Goal: Information Seeking & Learning: Learn about a topic

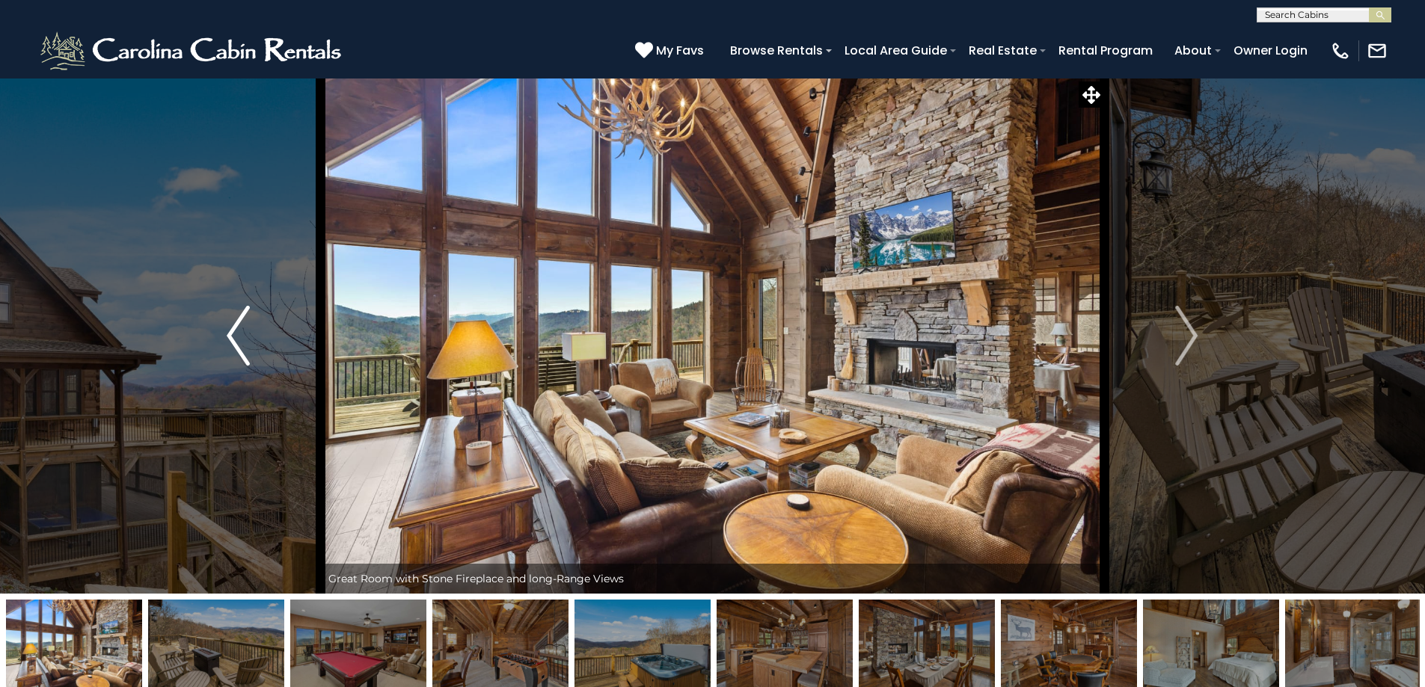
click at [240, 336] on img "Previous" at bounding box center [238, 336] width 22 height 60
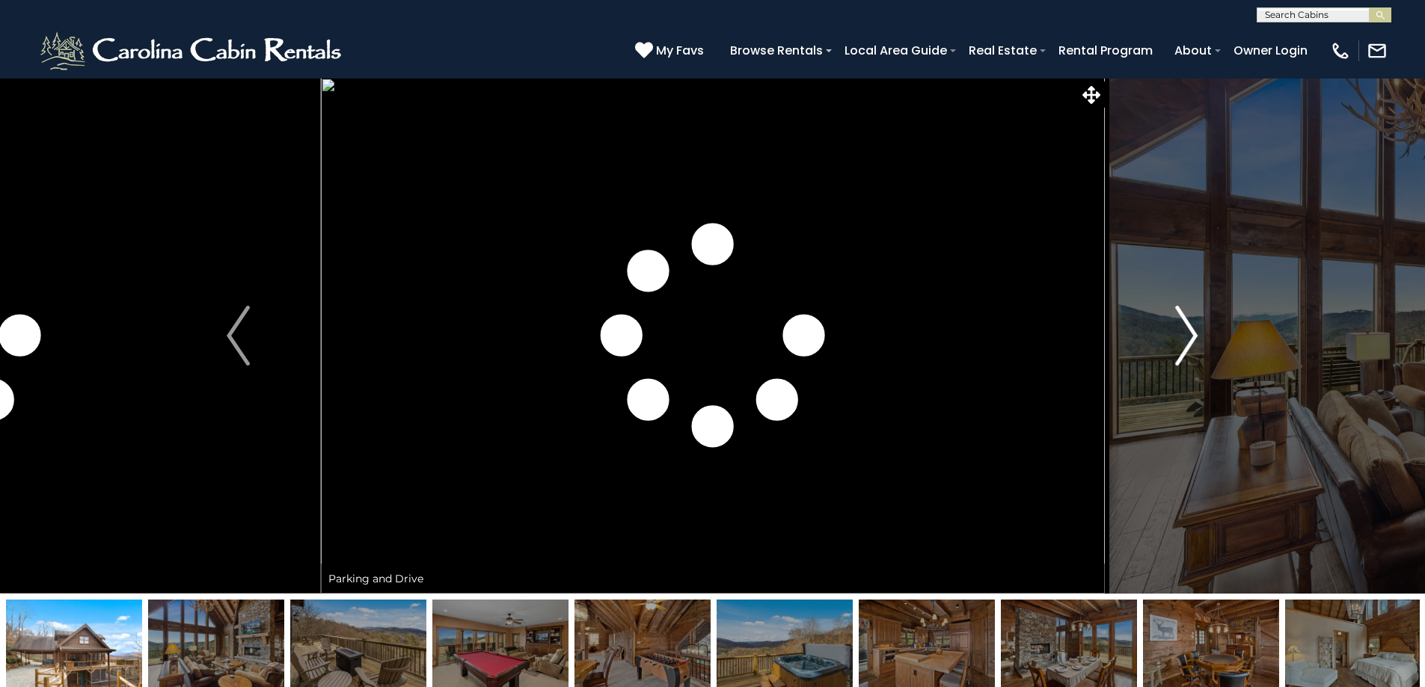
click at [1187, 333] on img "Next" at bounding box center [1186, 336] width 22 height 60
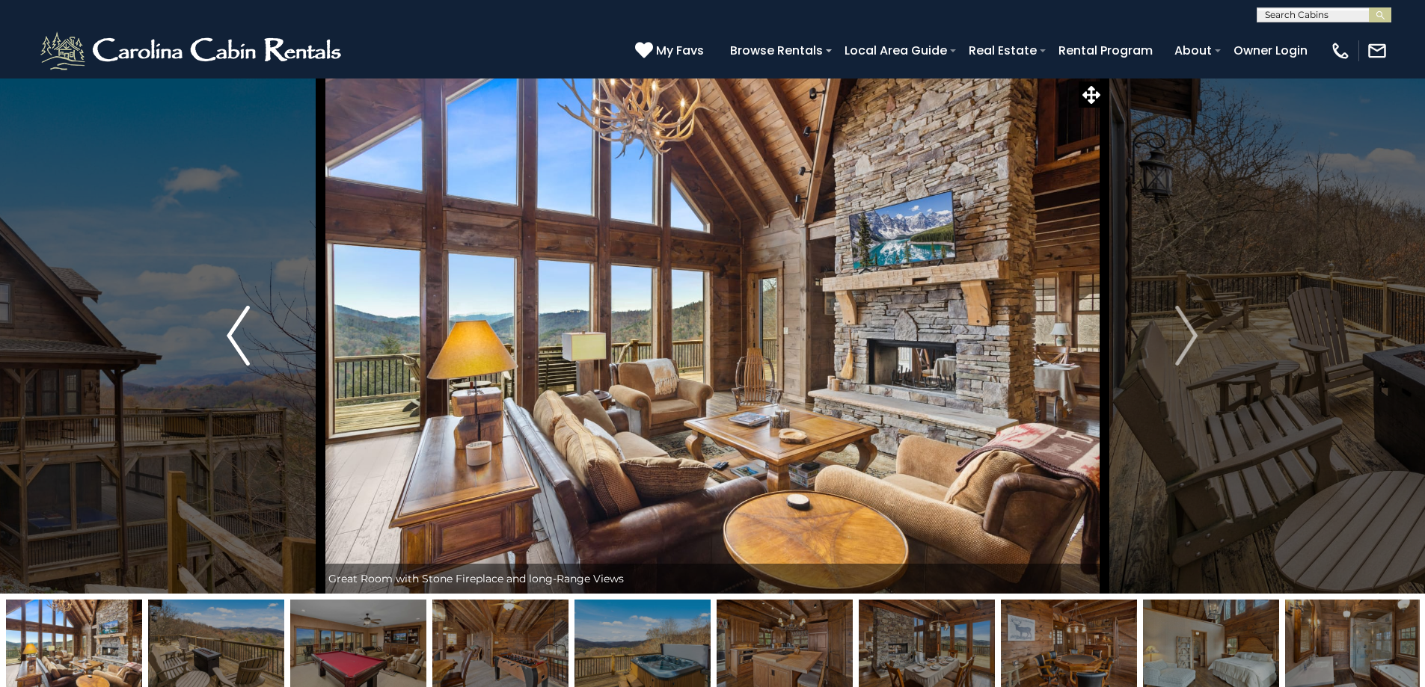
click at [229, 334] on img "Previous" at bounding box center [238, 336] width 22 height 60
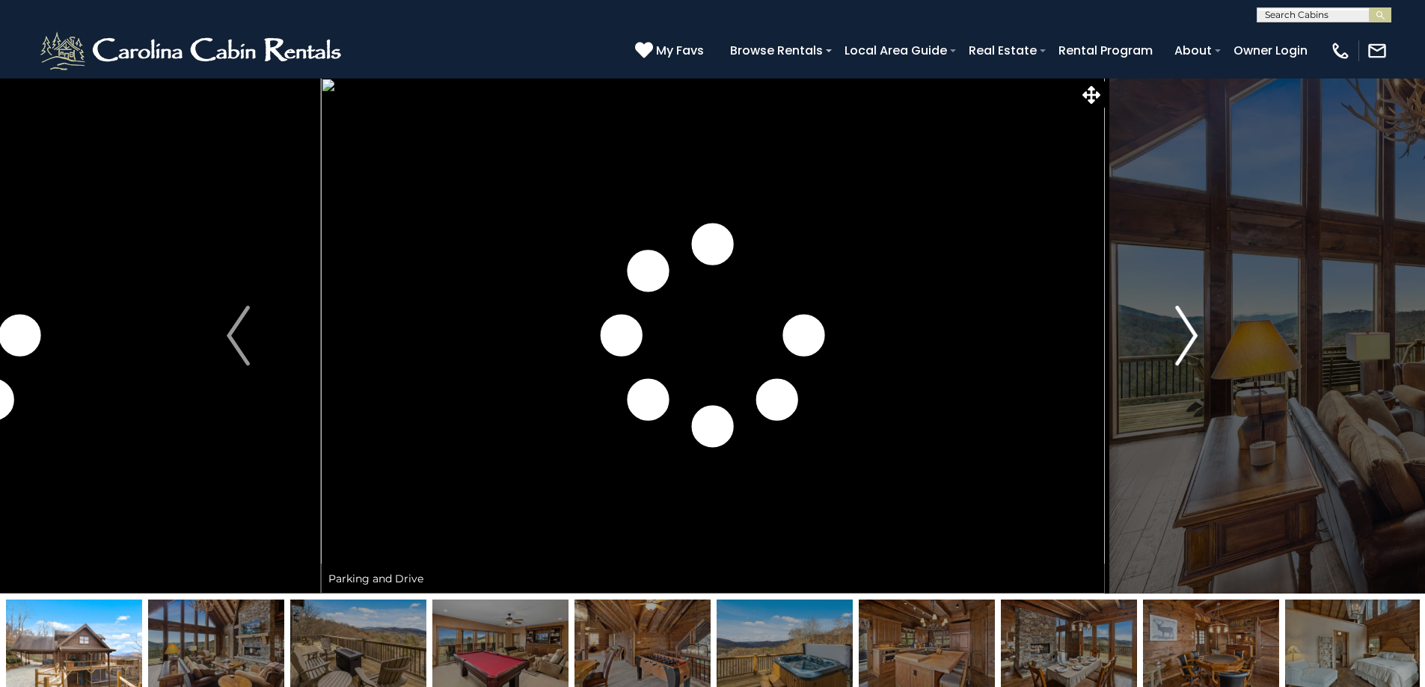
click at [1190, 335] on img "Next" at bounding box center [1186, 336] width 22 height 60
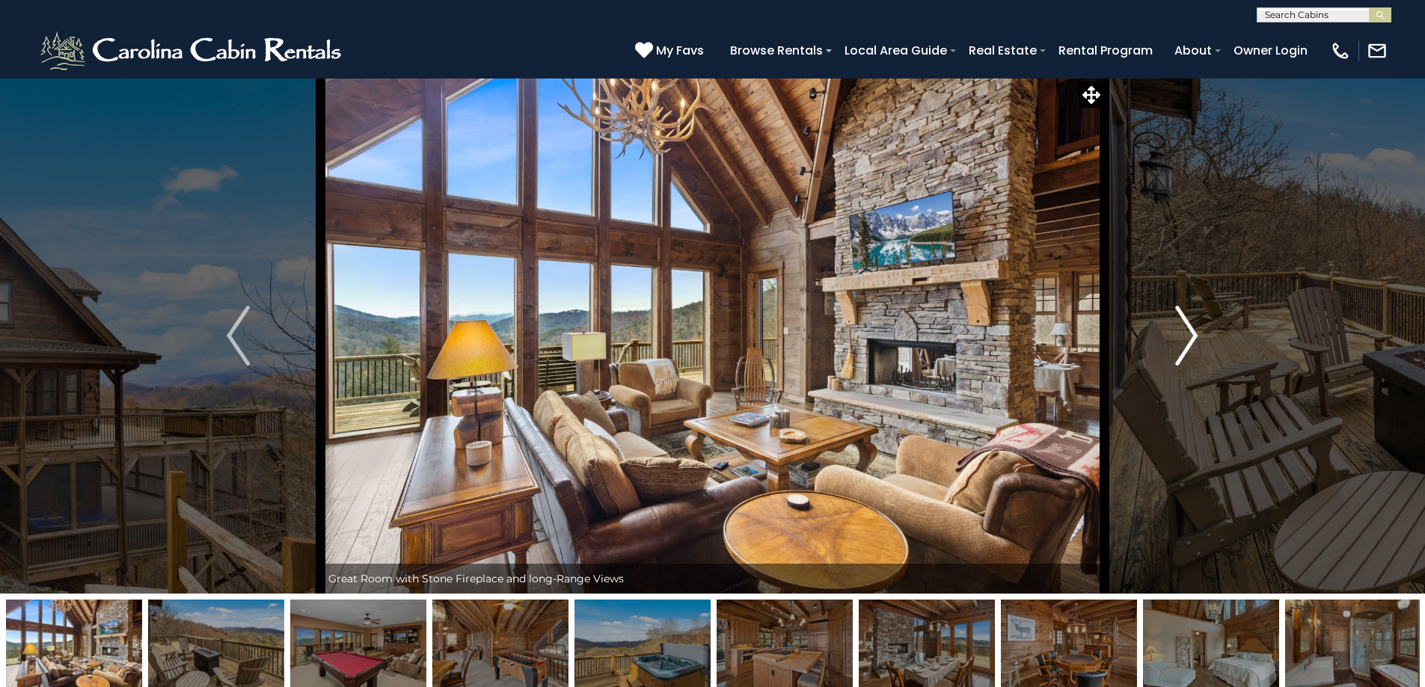
click at [1187, 318] on img "Next" at bounding box center [1186, 336] width 22 height 60
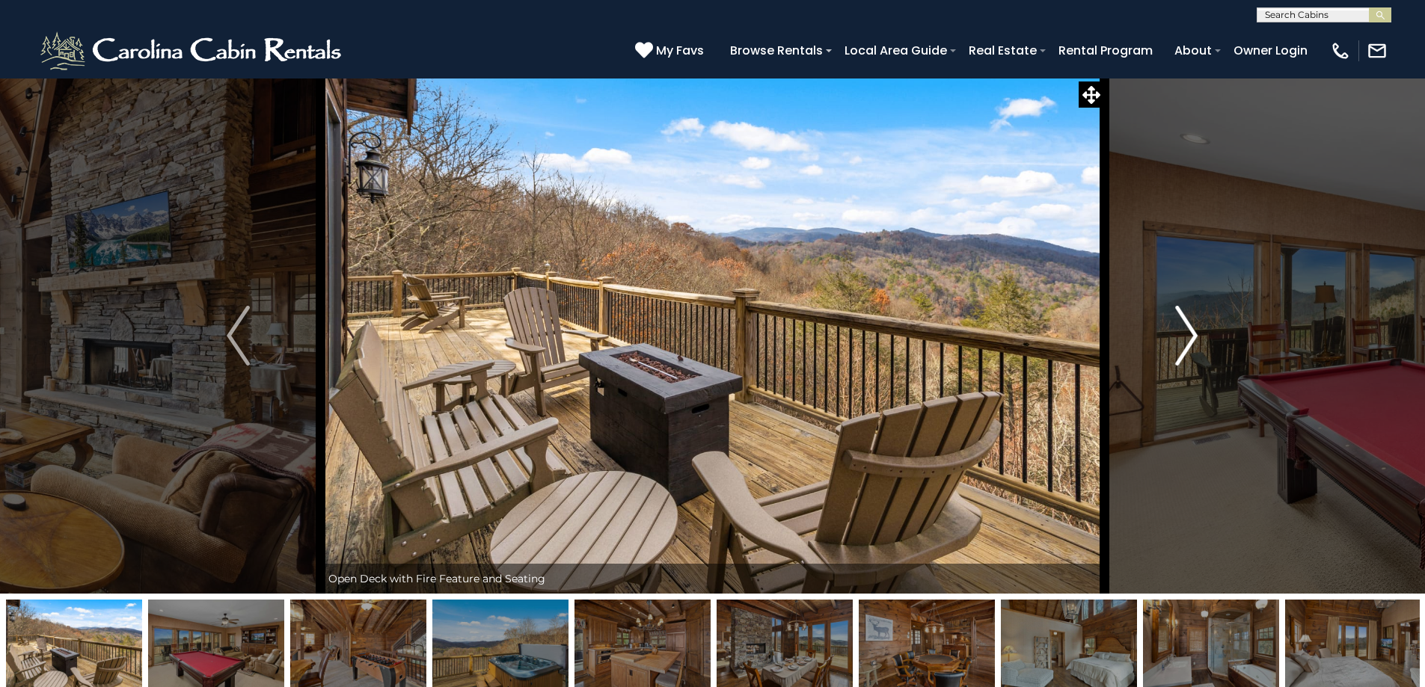
click at [1191, 337] on img "Next" at bounding box center [1186, 336] width 22 height 60
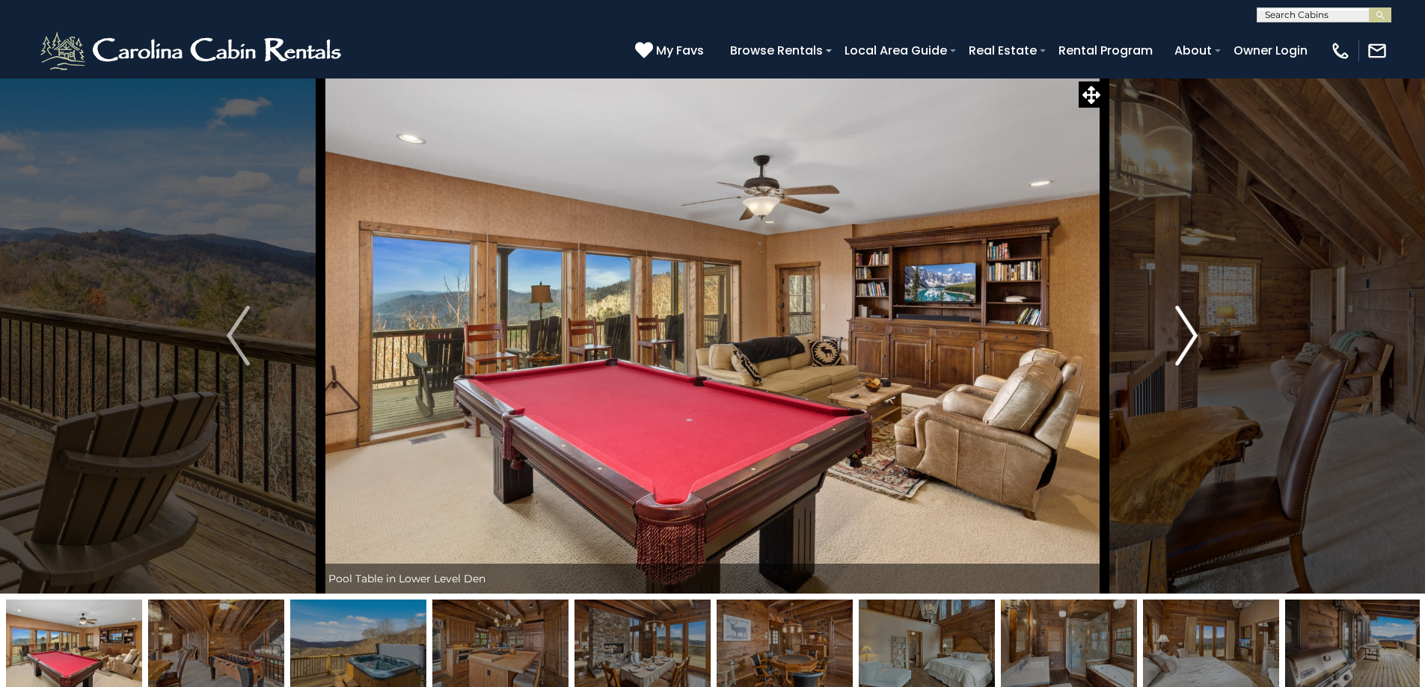
click at [1184, 328] on img "Next" at bounding box center [1186, 336] width 22 height 60
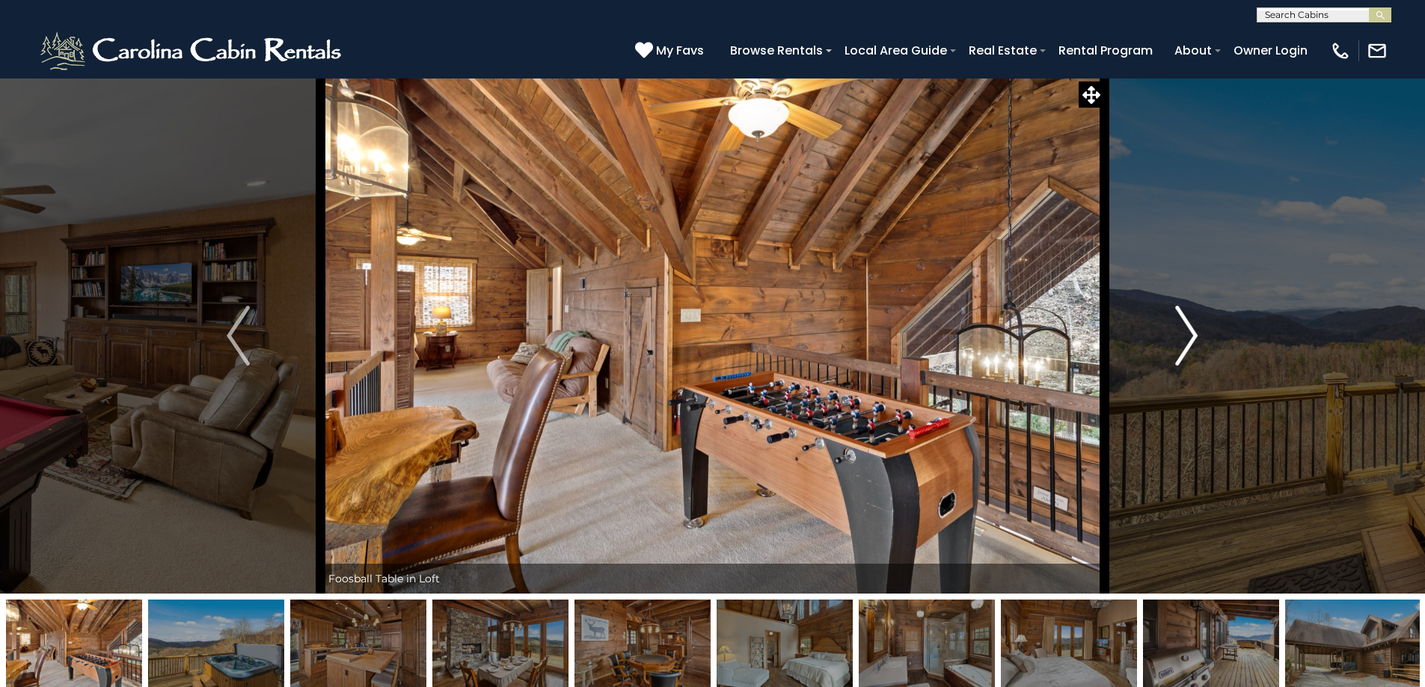
click at [1202, 337] on button "Next" at bounding box center [1186, 336] width 165 height 516
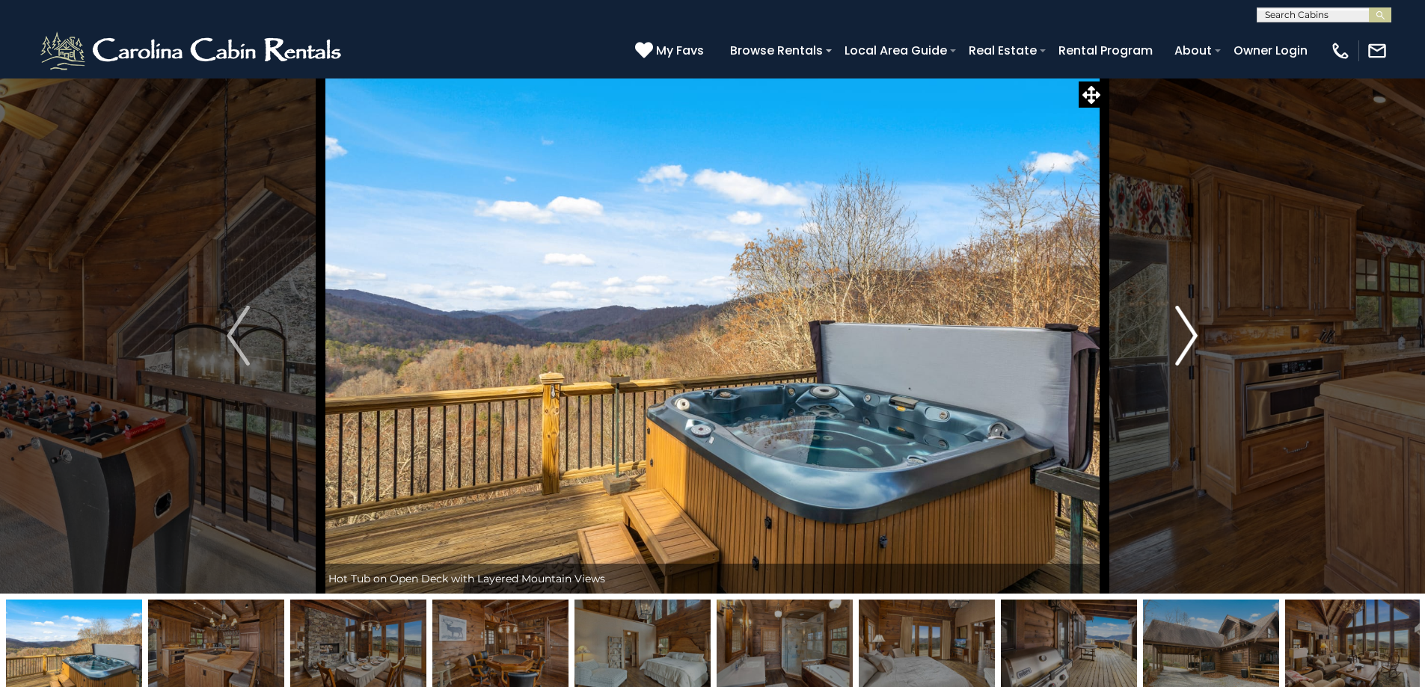
click at [1186, 320] on img "Next" at bounding box center [1186, 336] width 22 height 60
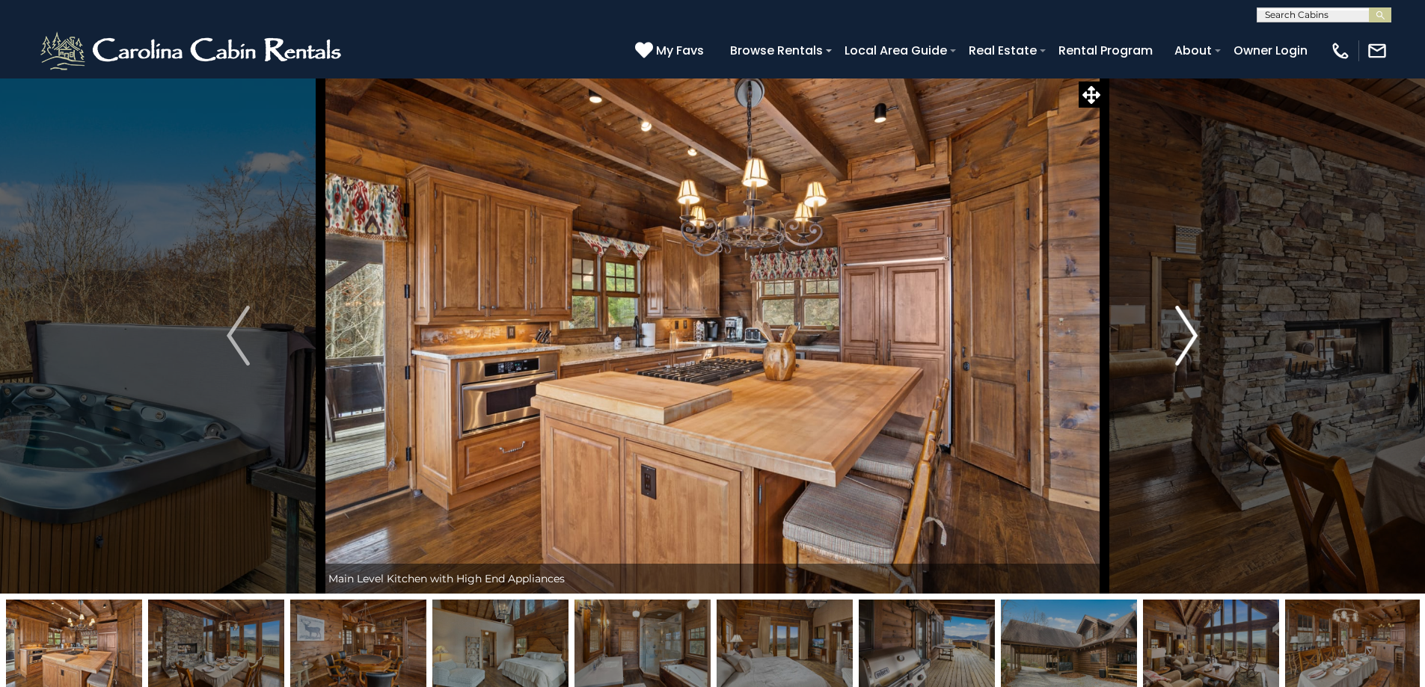
click at [1182, 319] on img "Next" at bounding box center [1186, 336] width 22 height 60
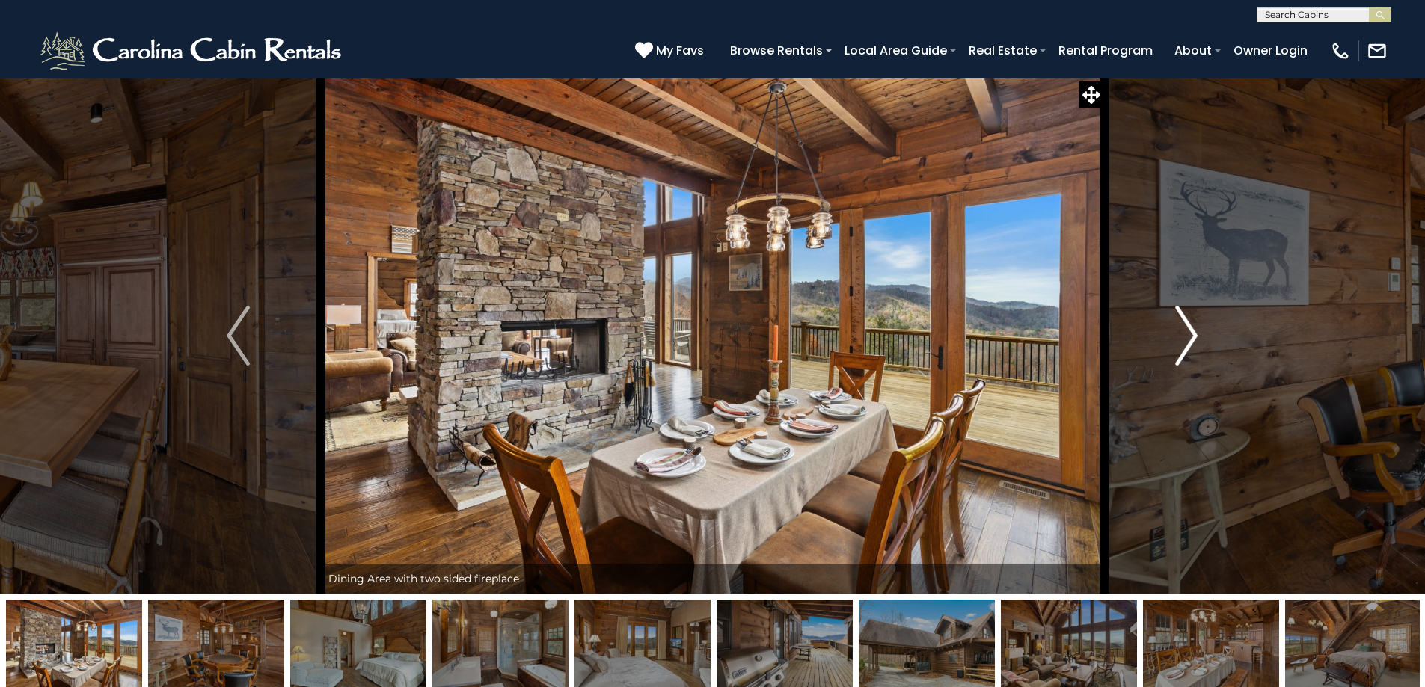
click at [1191, 322] on img "Next" at bounding box center [1186, 336] width 22 height 60
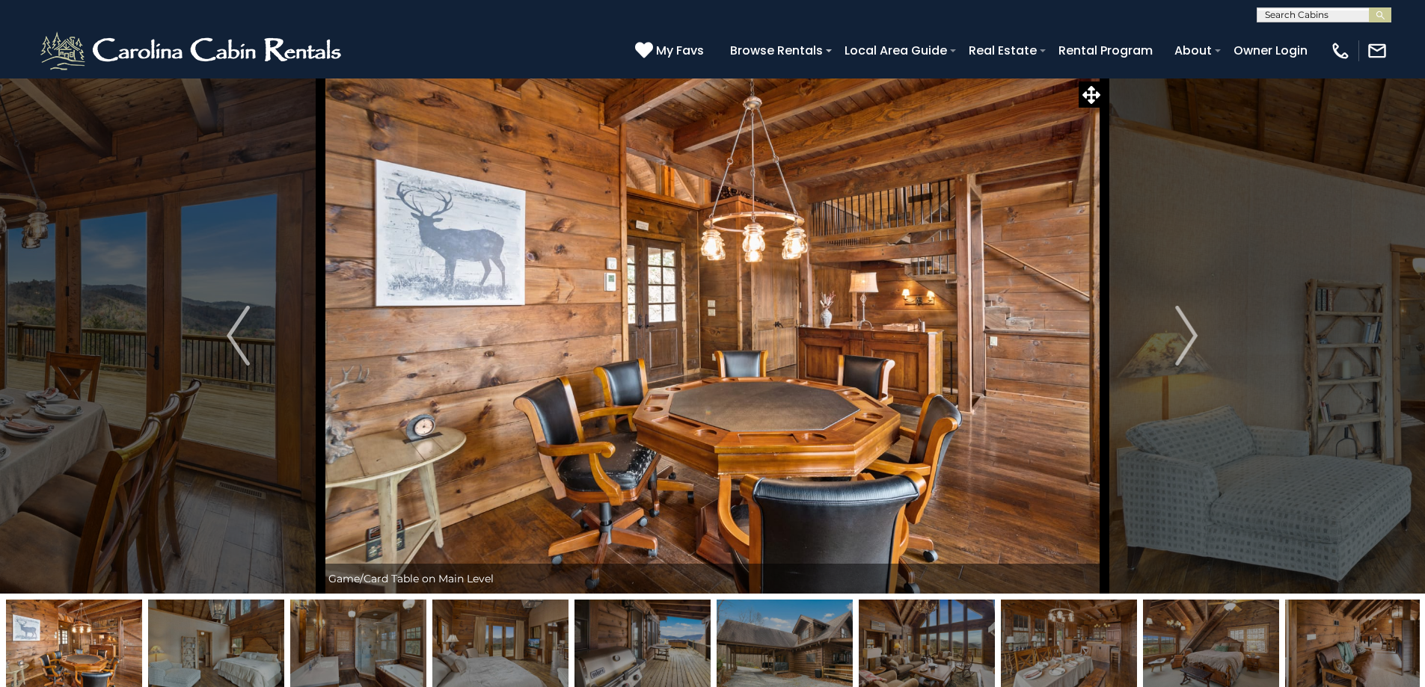
drag, startPoint x: 1105, startPoint y: 463, endPoint x: 913, endPoint y: 688, distance: 295.5
drag, startPoint x: 913, startPoint y: 688, endPoint x: 670, endPoint y: 352, distance: 414.5
click at [670, 352] on img at bounding box center [713, 336] width 784 height 516
click at [1187, 323] on img "Next" at bounding box center [1186, 336] width 22 height 60
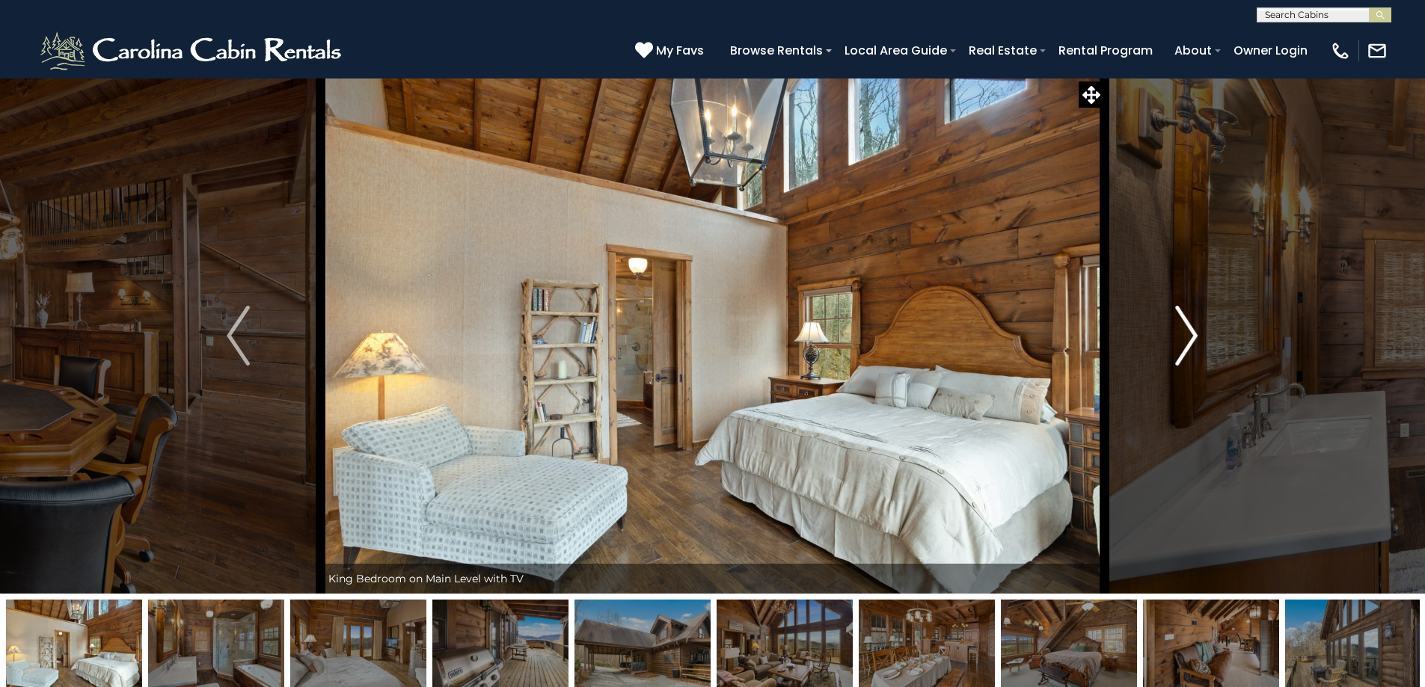
click at [1191, 333] on img "Next" at bounding box center [1186, 336] width 22 height 60
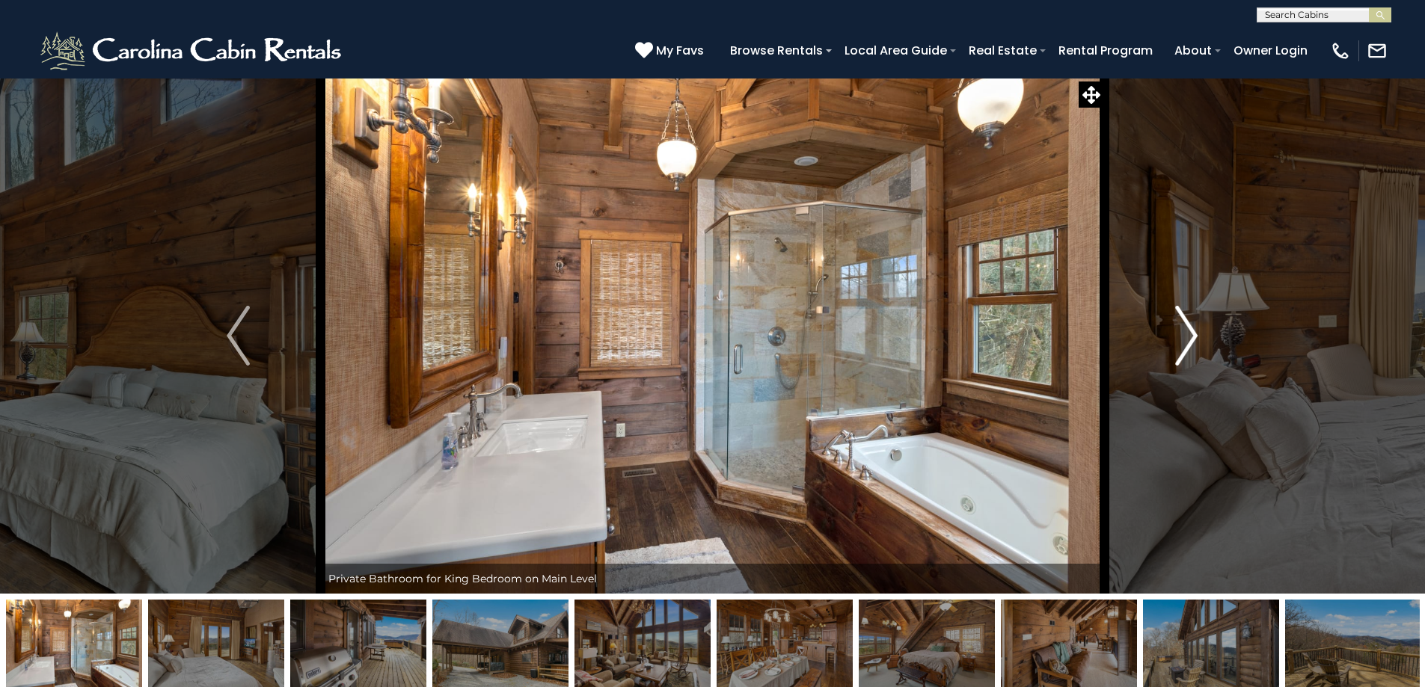
click at [1191, 333] on img "Next" at bounding box center [1186, 336] width 22 height 60
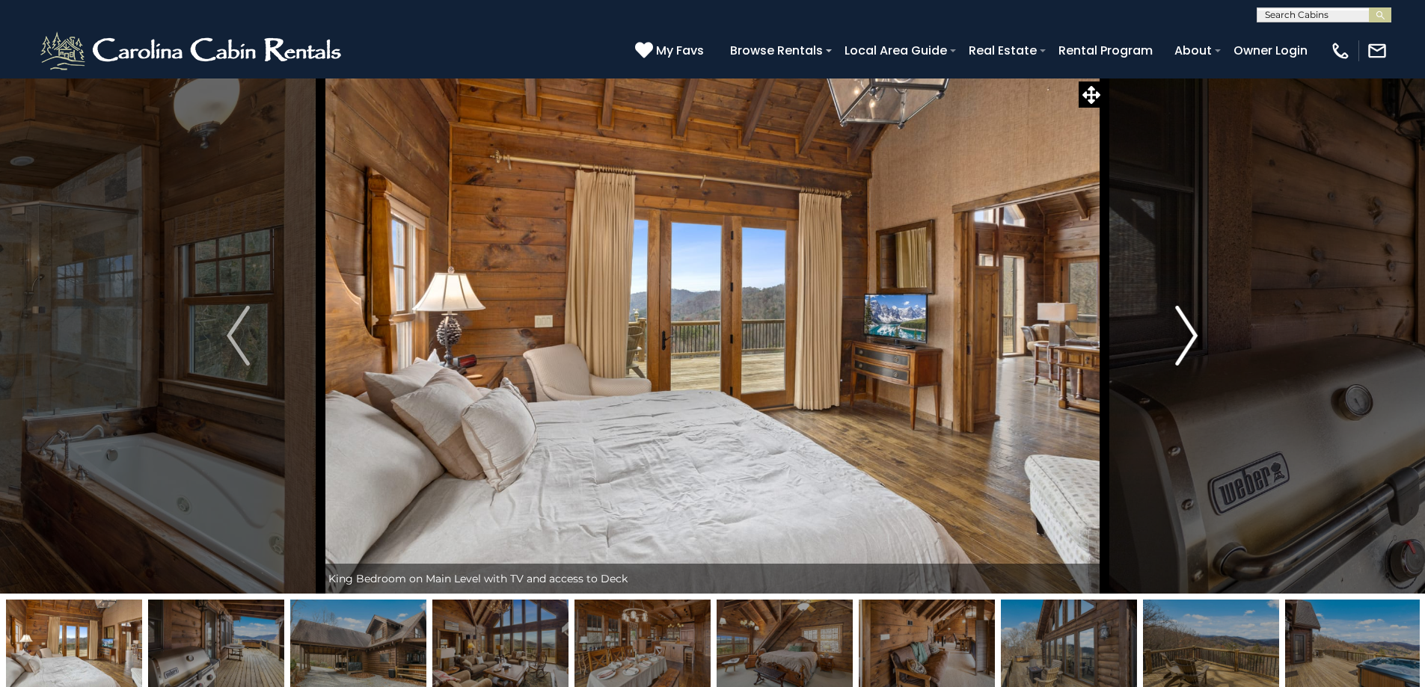
click at [1186, 318] on img "Next" at bounding box center [1186, 336] width 22 height 60
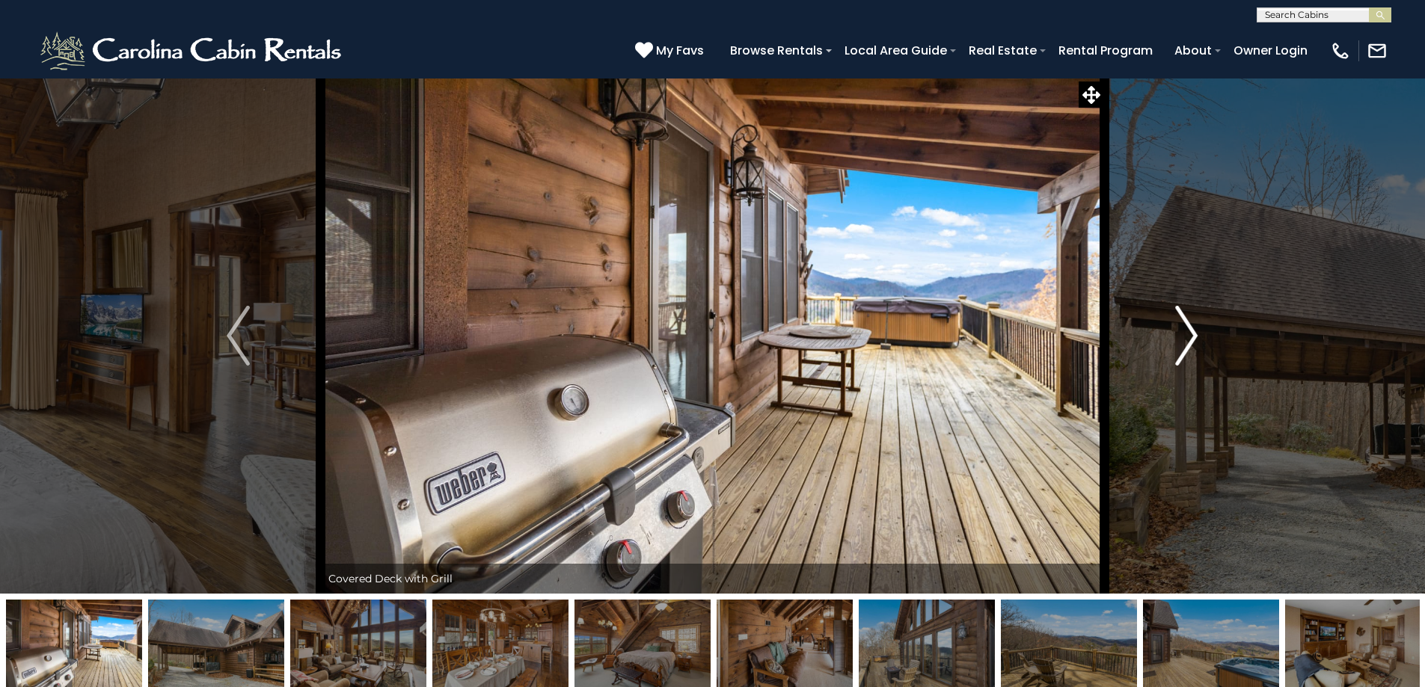
click at [1187, 328] on img "Next" at bounding box center [1186, 336] width 22 height 60
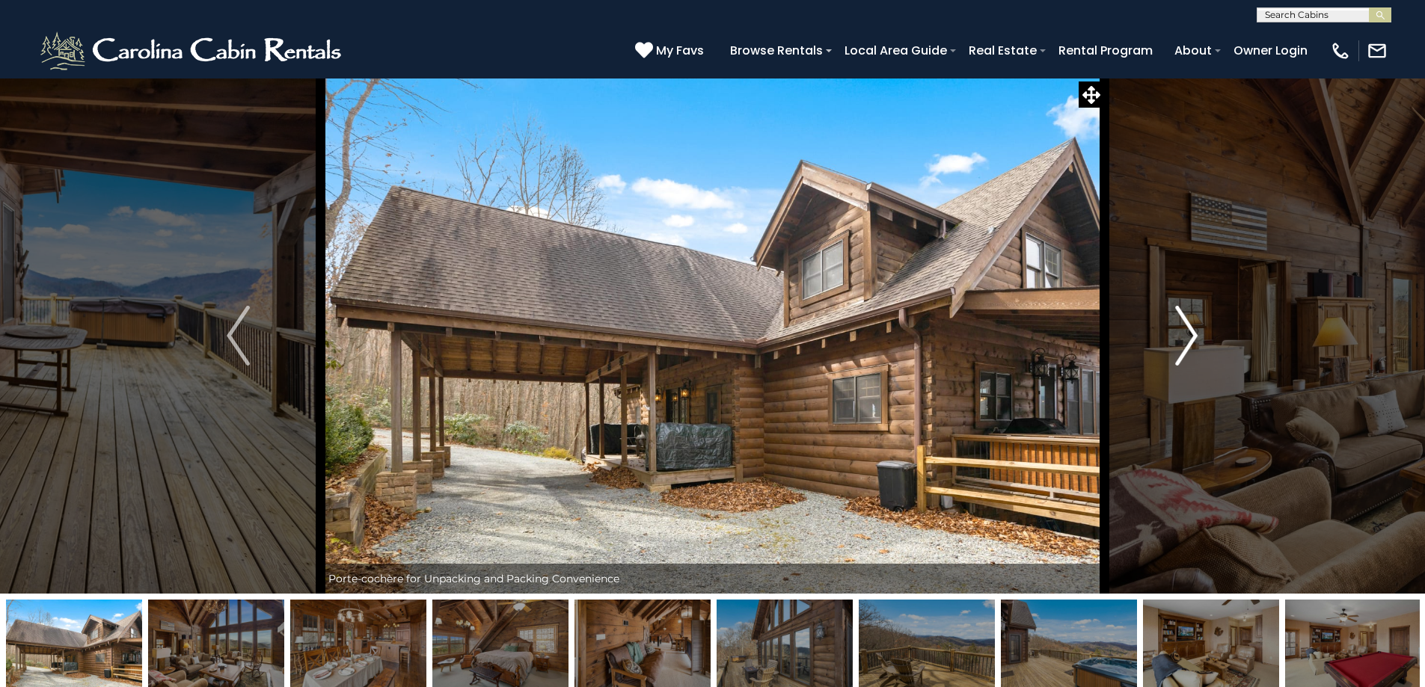
click at [1187, 328] on img "Next" at bounding box center [1186, 336] width 22 height 60
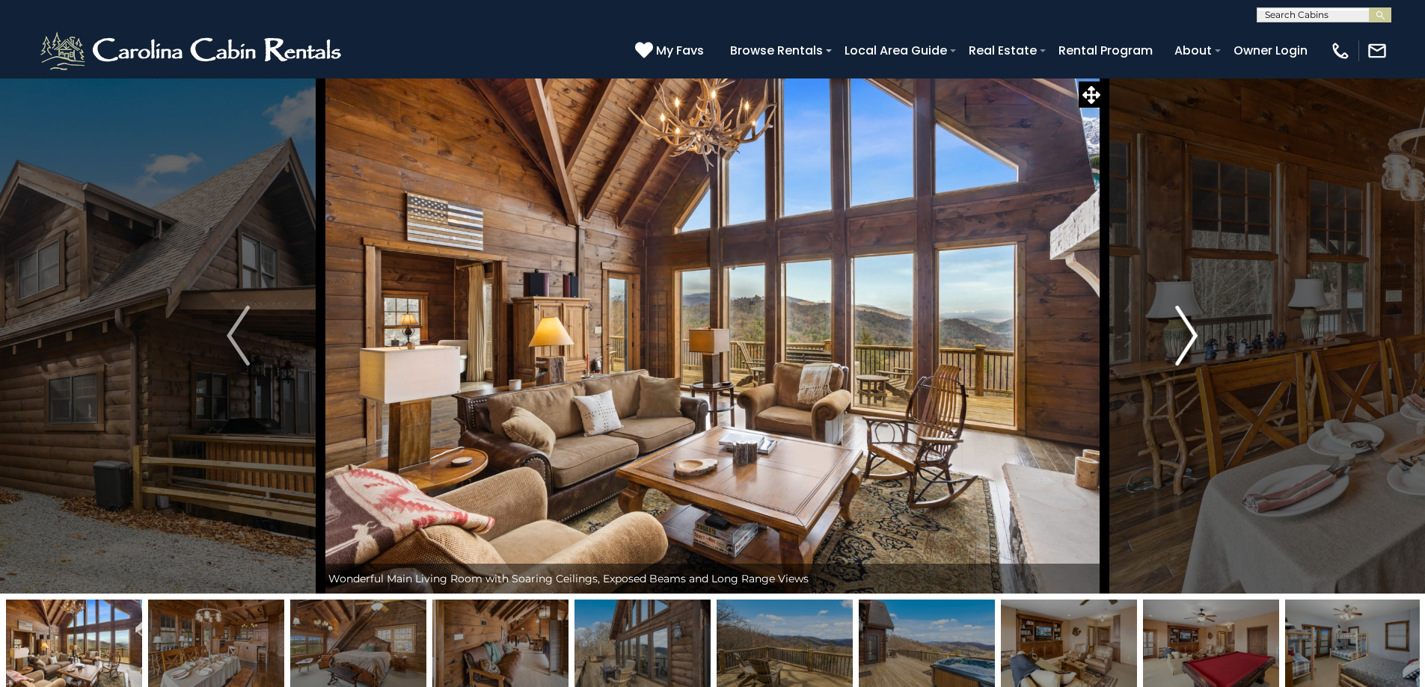
click at [1173, 327] on button "Next" at bounding box center [1186, 336] width 165 height 516
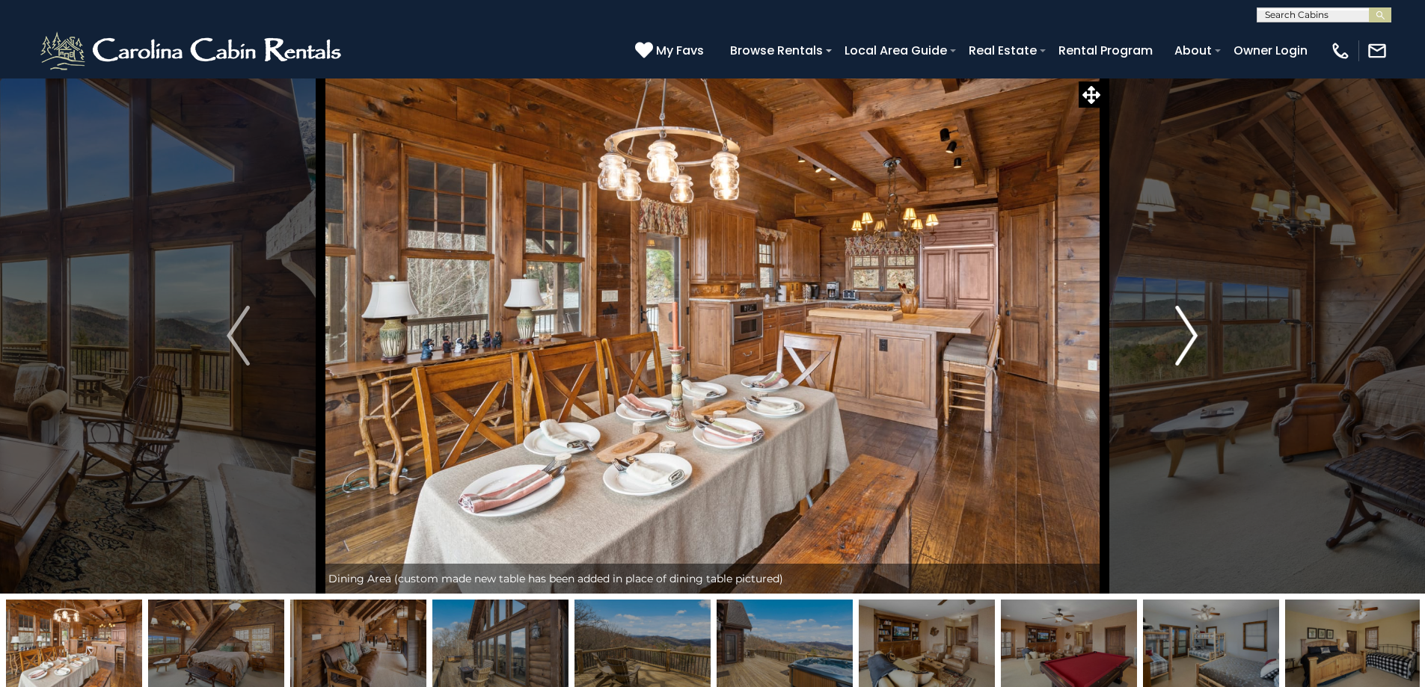
click at [1186, 326] on img "Next" at bounding box center [1186, 336] width 22 height 60
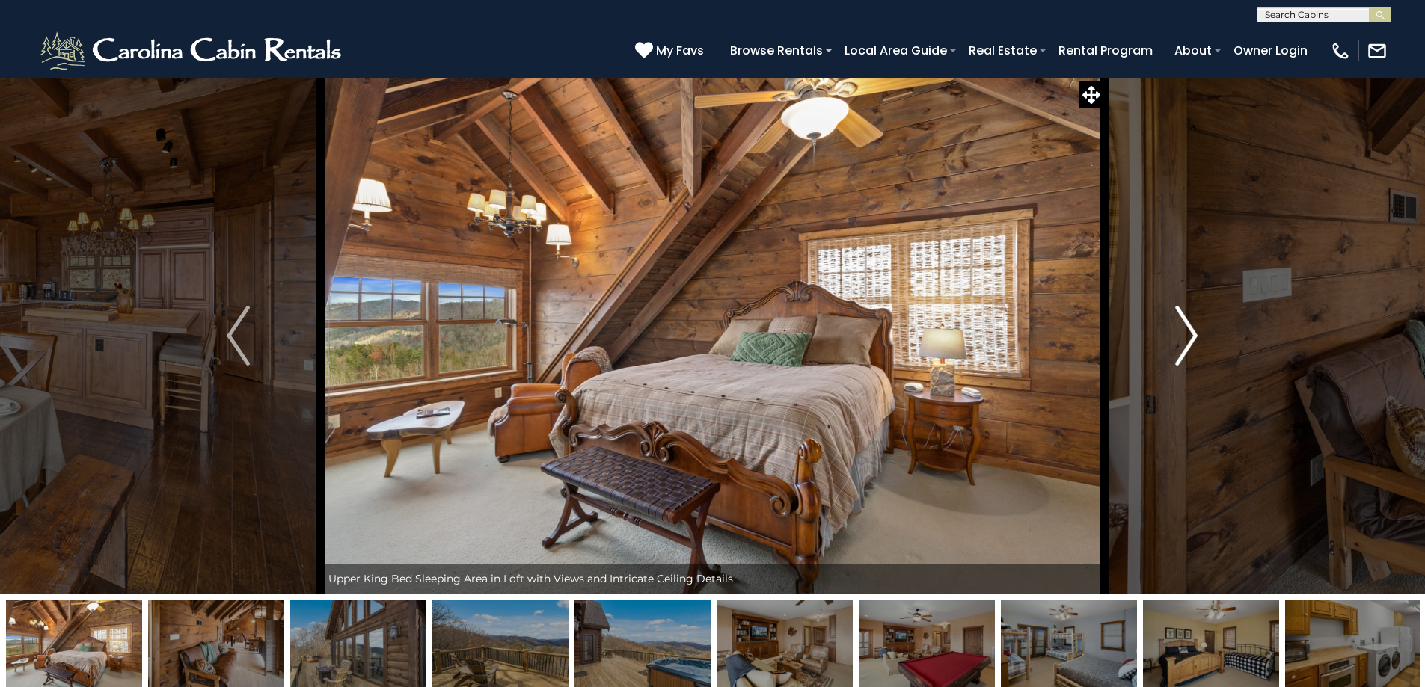
click at [1194, 325] on img "Next" at bounding box center [1186, 336] width 22 height 60
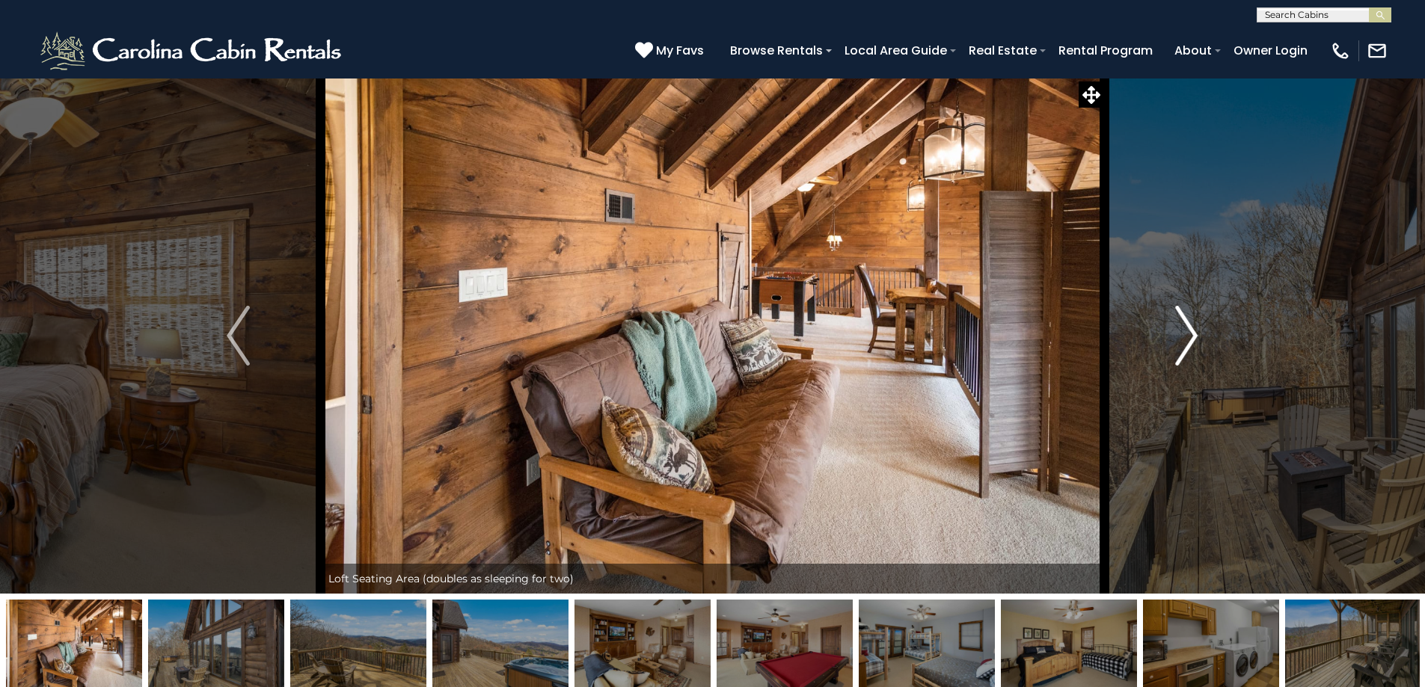
click at [1189, 326] on img "Next" at bounding box center [1186, 336] width 22 height 60
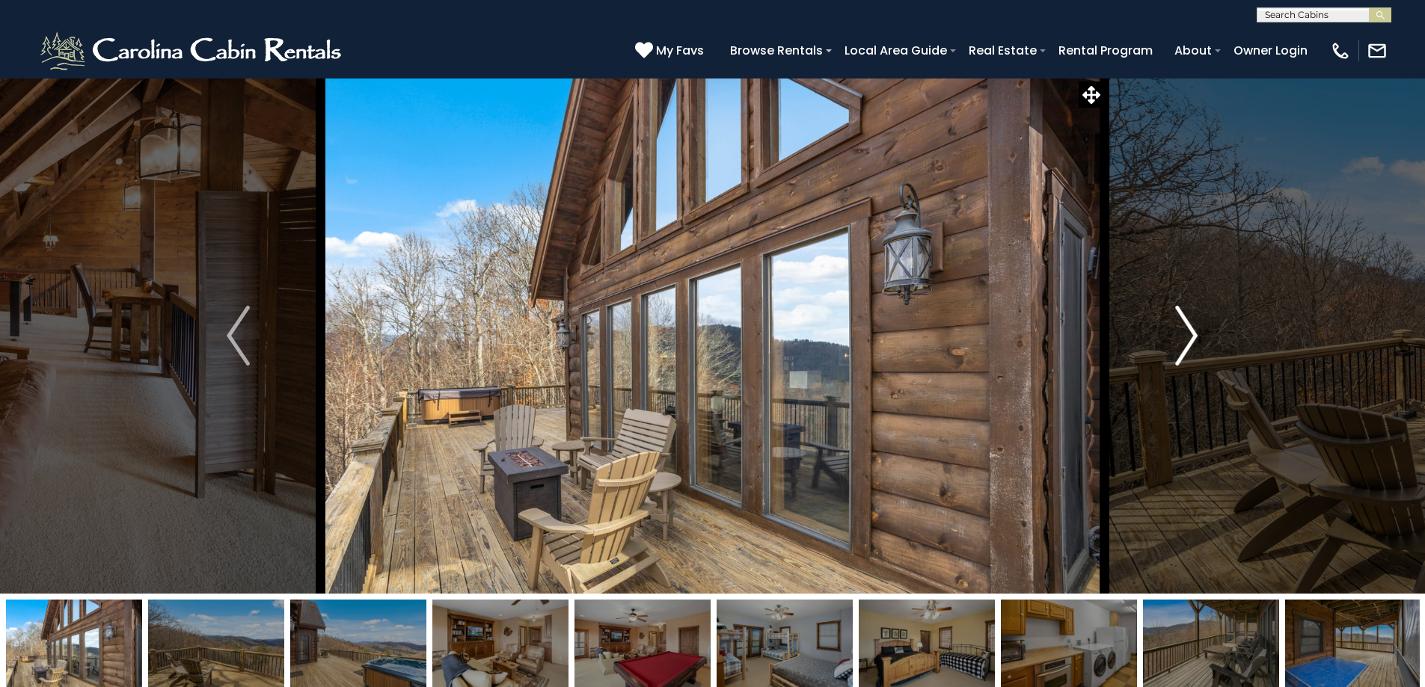
click at [1189, 326] on img "Next" at bounding box center [1186, 336] width 22 height 60
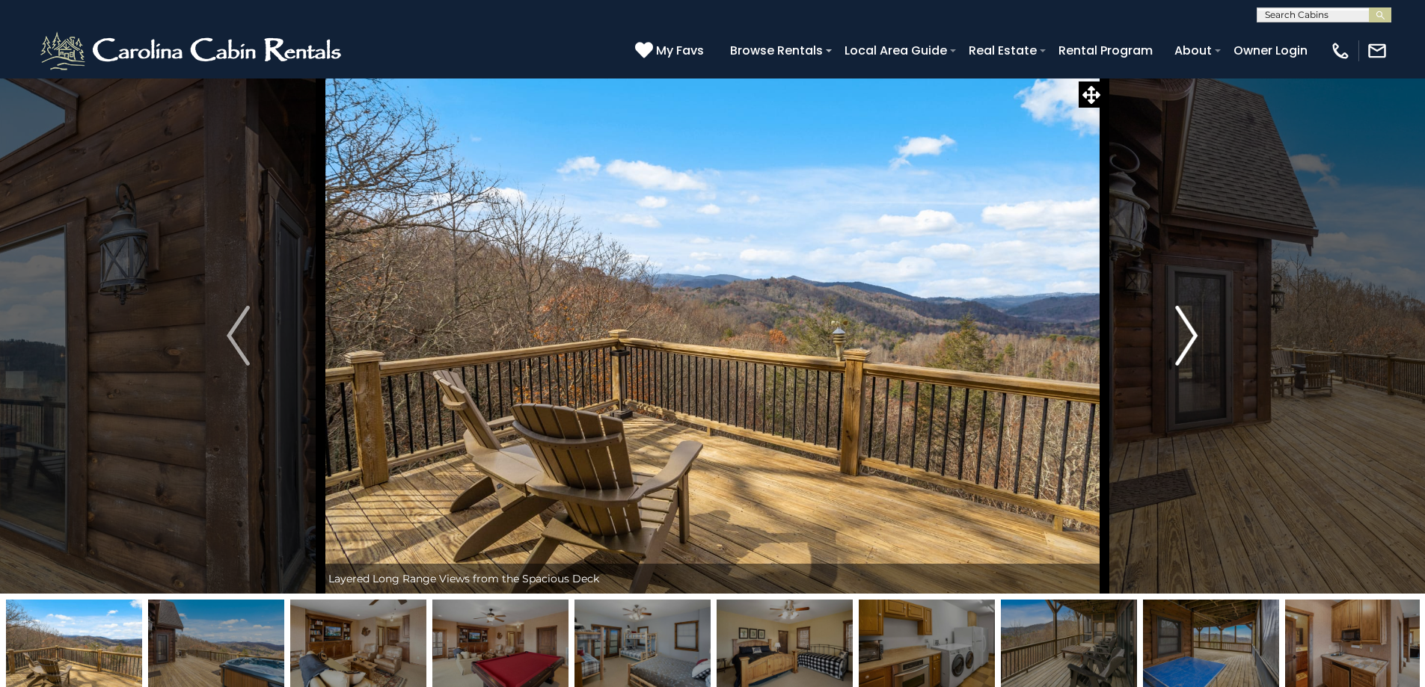
click at [1189, 326] on img "Next" at bounding box center [1186, 336] width 22 height 60
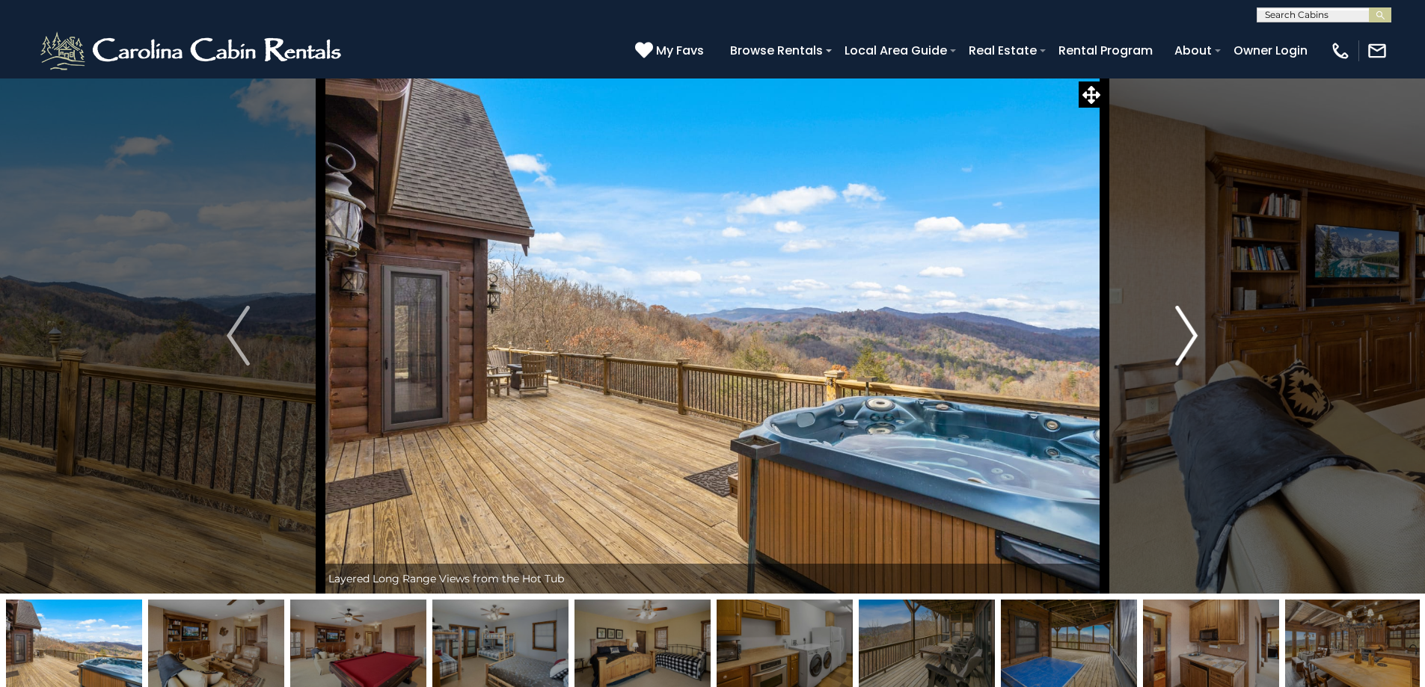
click at [1189, 326] on img "Next" at bounding box center [1186, 336] width 22 height 60
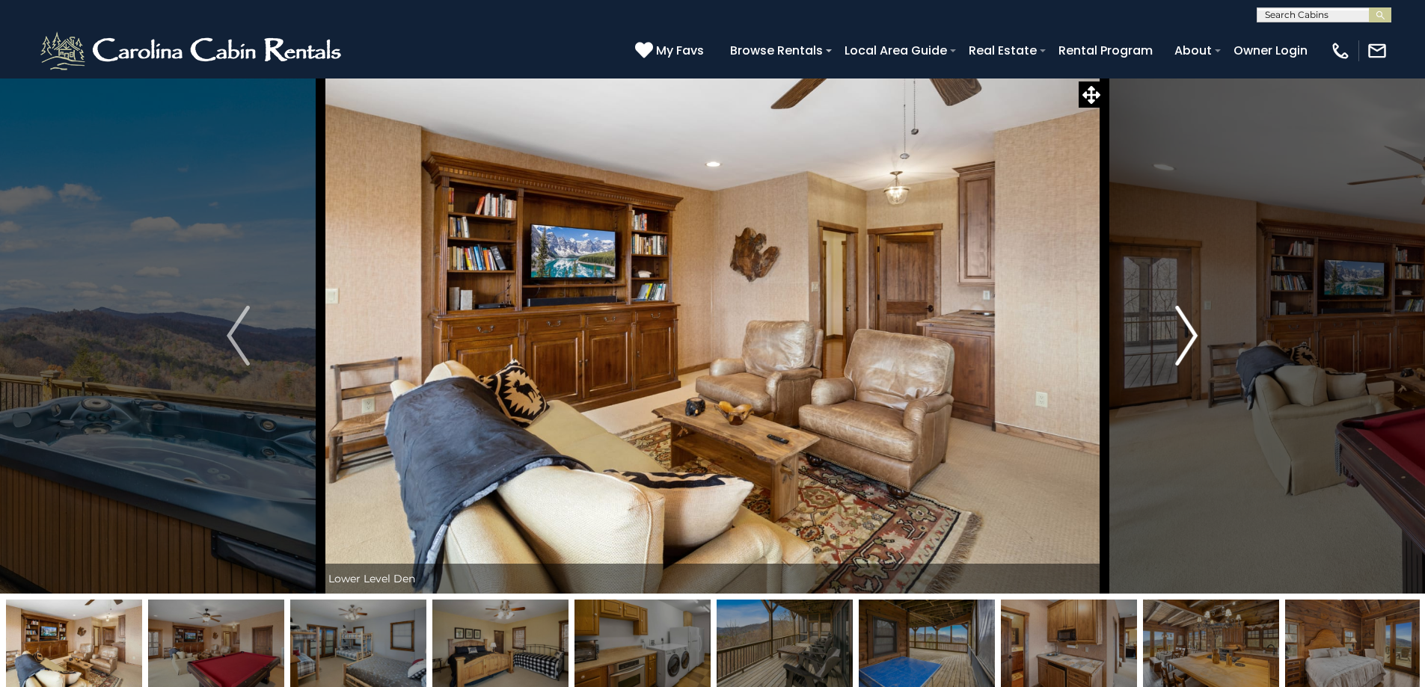
click at [1189, 326] on img "Next" at bounding box center [1186, 336] width 22 height 60
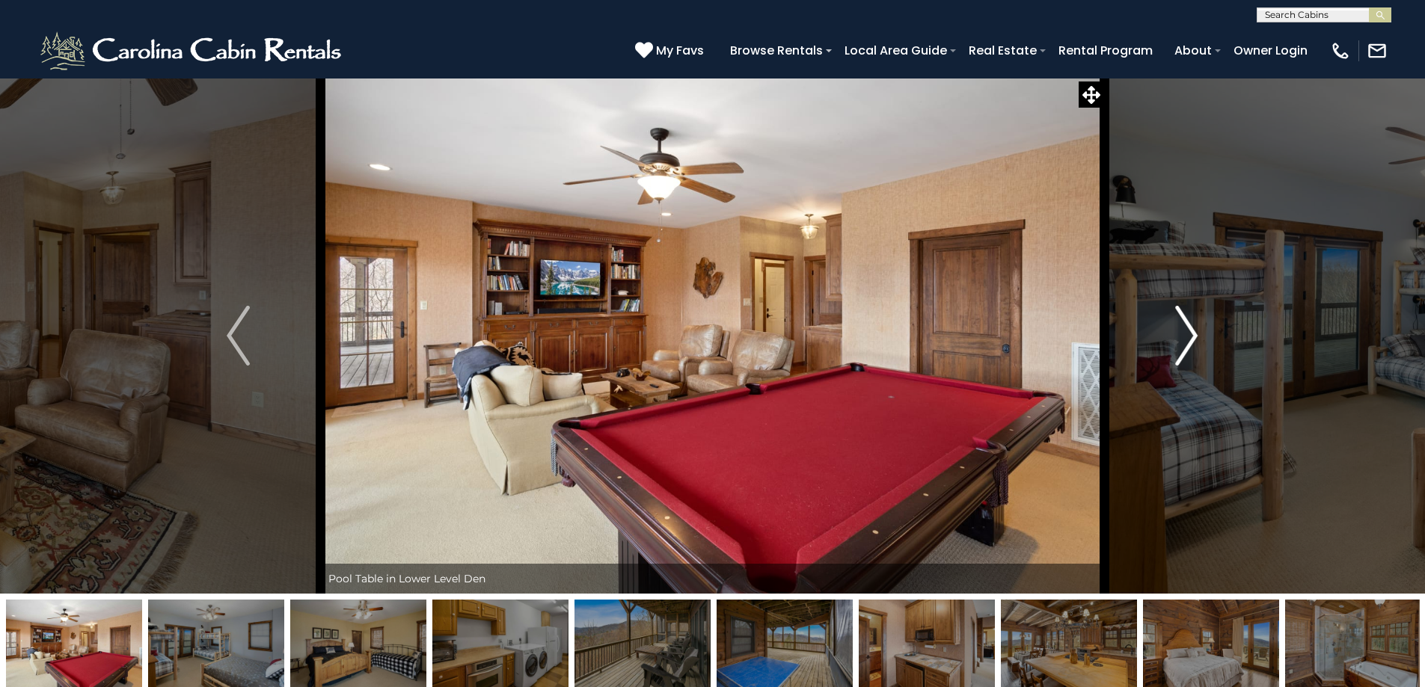
click at [1189, 326] on img "Next" at bounding box center [1186, 336] width 22 height 60
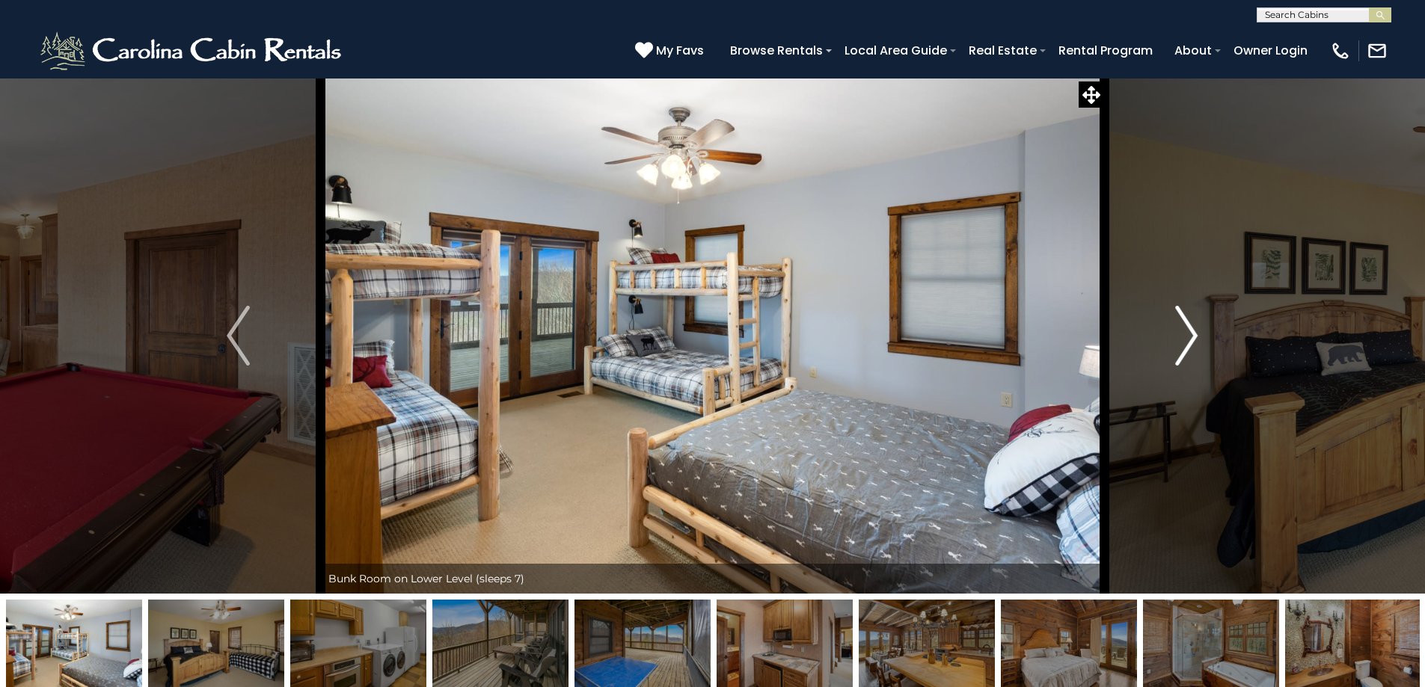
click at [1189, 326] on img "Next" at bounding box center [1186, 336] width 22 height 60
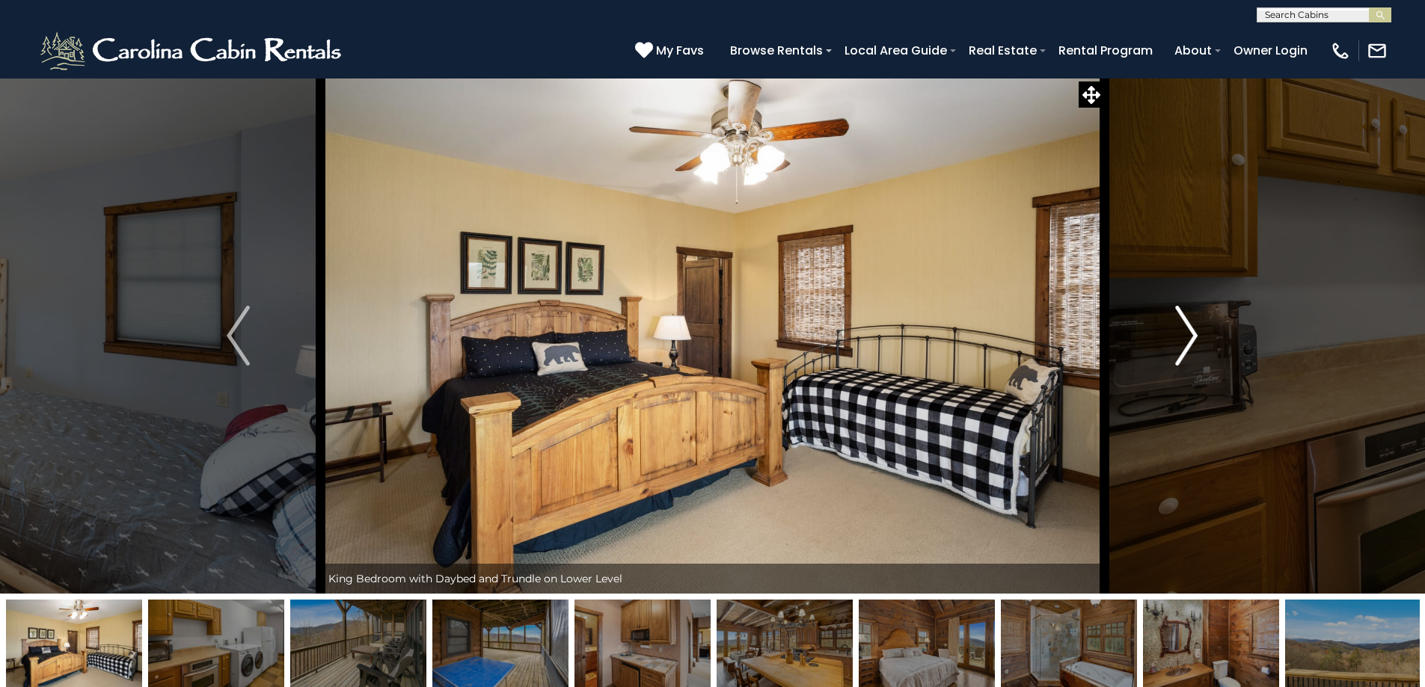
click at [1189, 326] on img "Next" at bounding box center [1186, 336] width 22 height 60
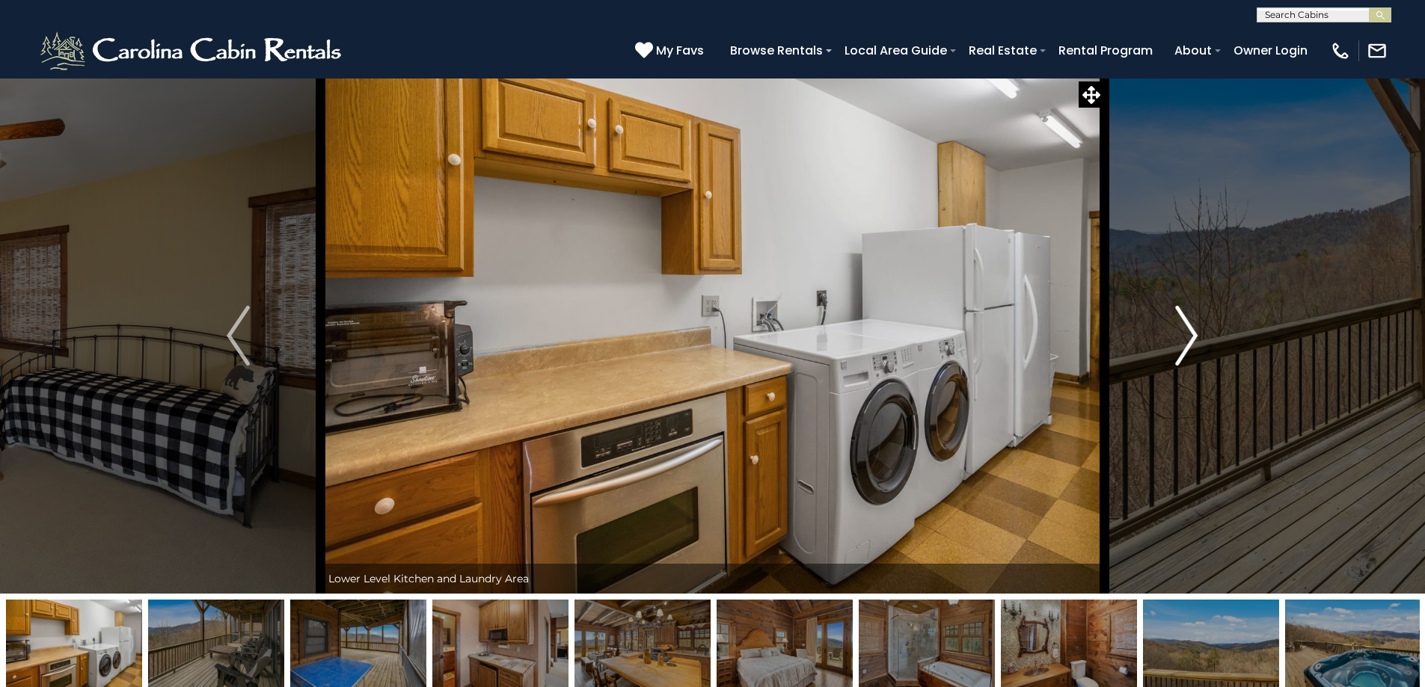
click at [1189, 326] on img "Next" at bounding box center [1186, 336] width 22 height 60
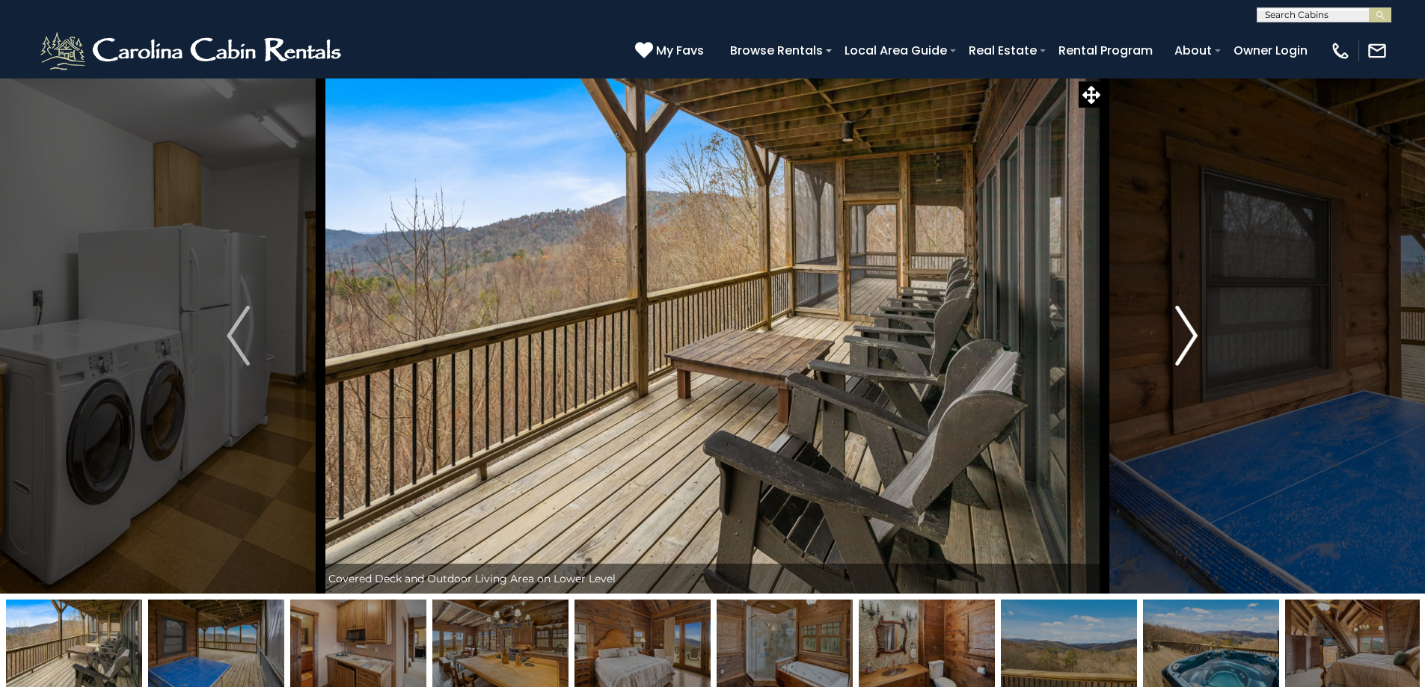
click at [1189, 326] on img "Next" at bounding box center [1186, 336] width 22 height 60
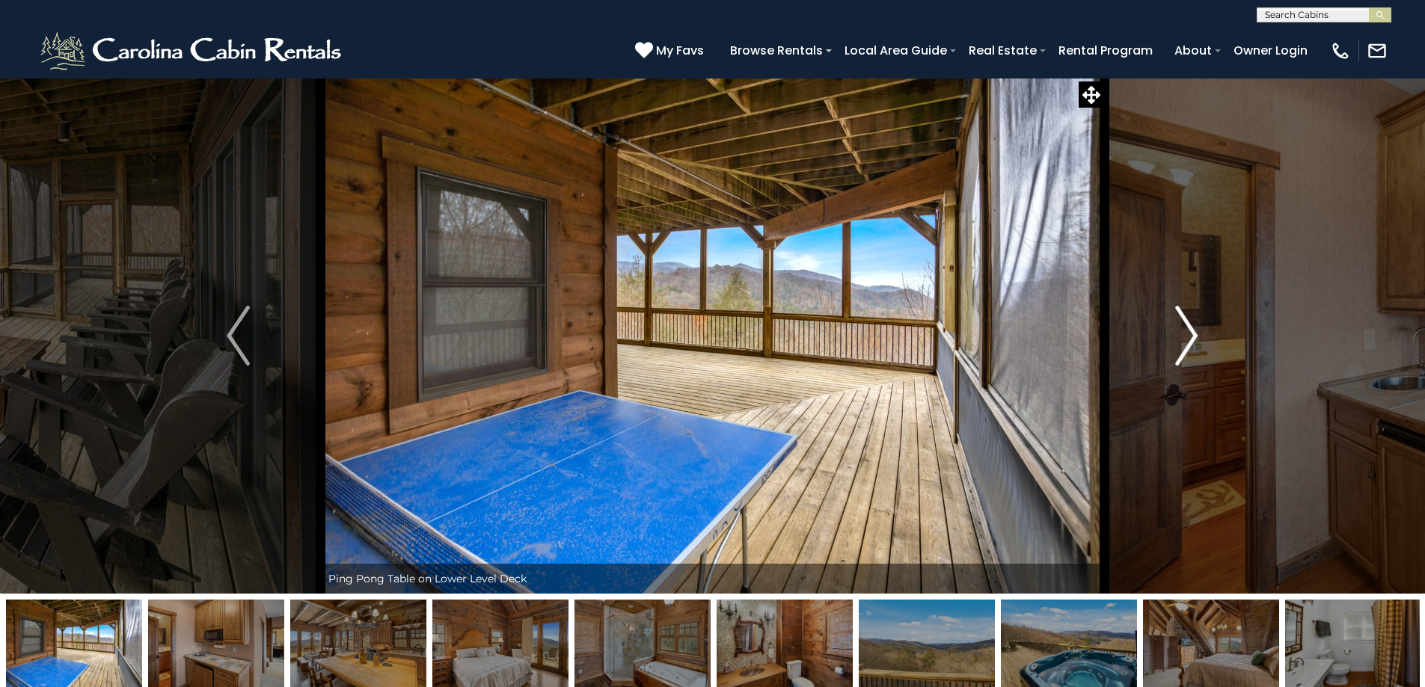
click at [1189, 326] on img "Next" at bounding box center [1186, 336] width 22 height 60
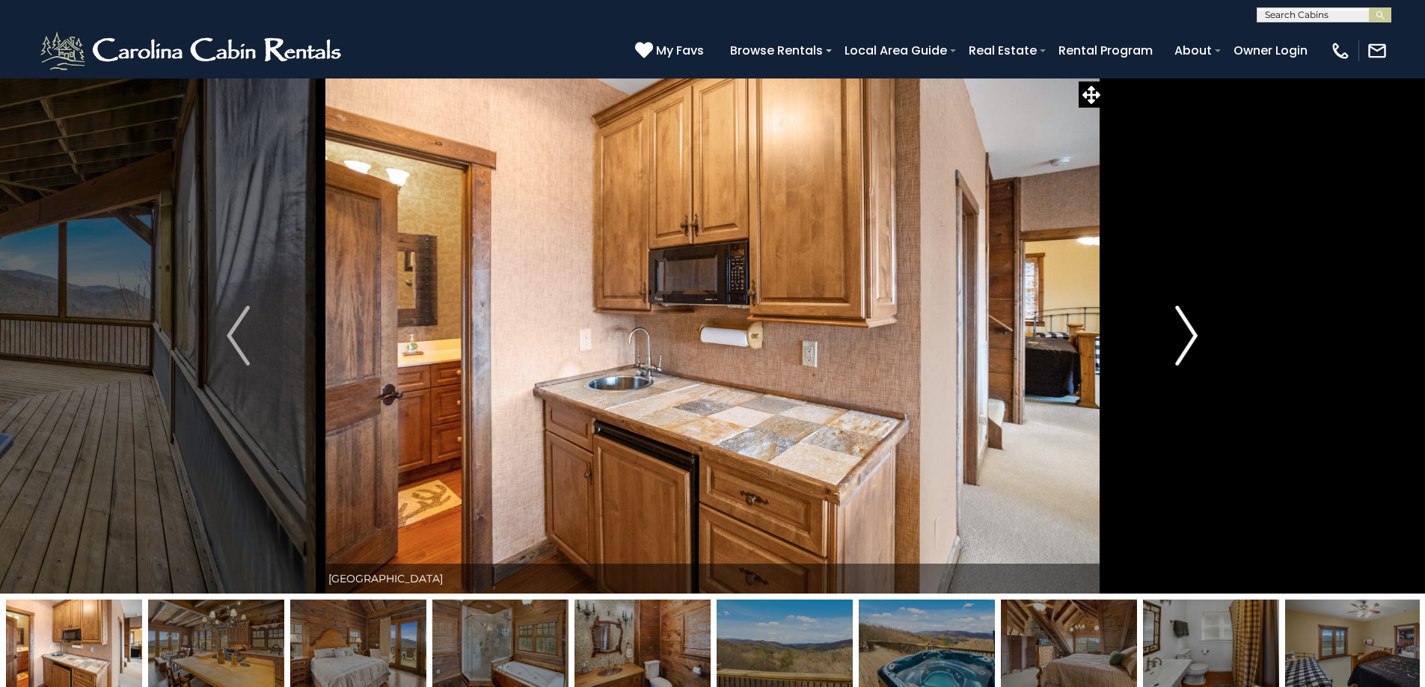
click at [1189, 326] on img "Next" at bounding box center [1186, 336] width 22 height 60
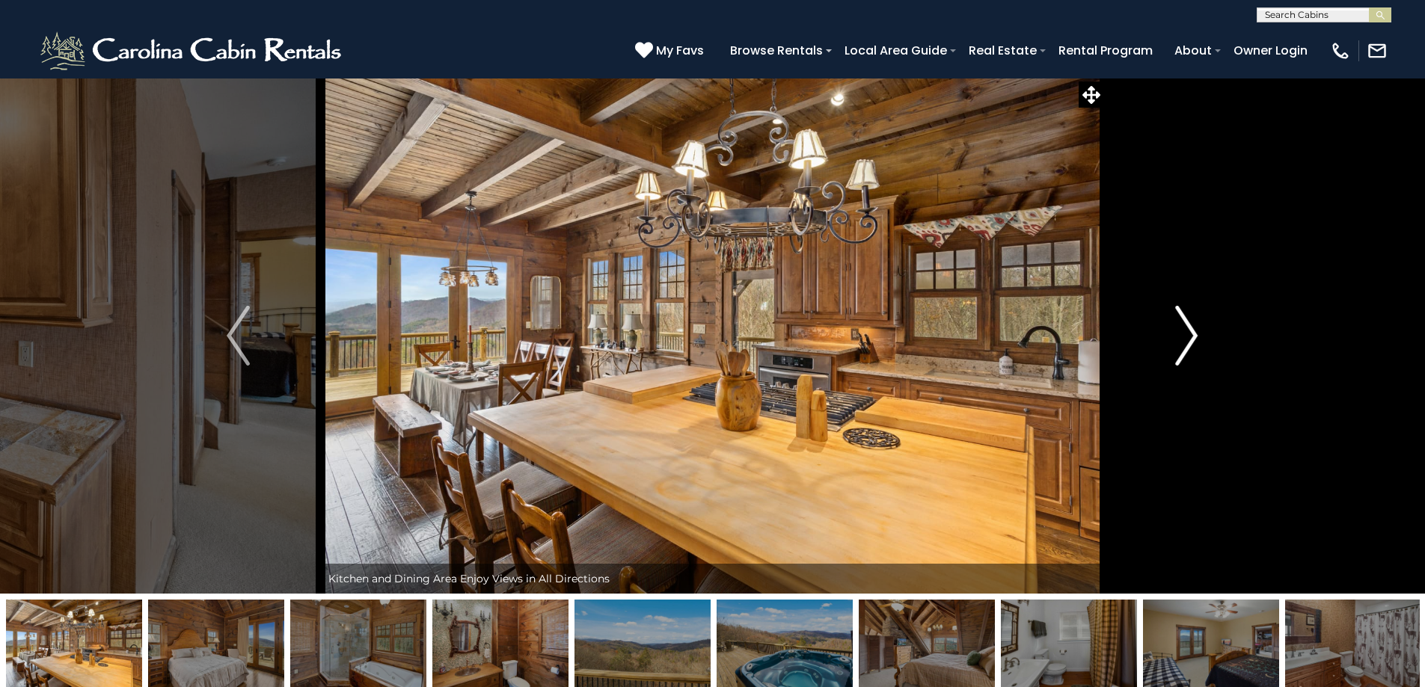
click at [1189, 326] on img "Next" at bounding box center [1186, 336] width 22 height 60
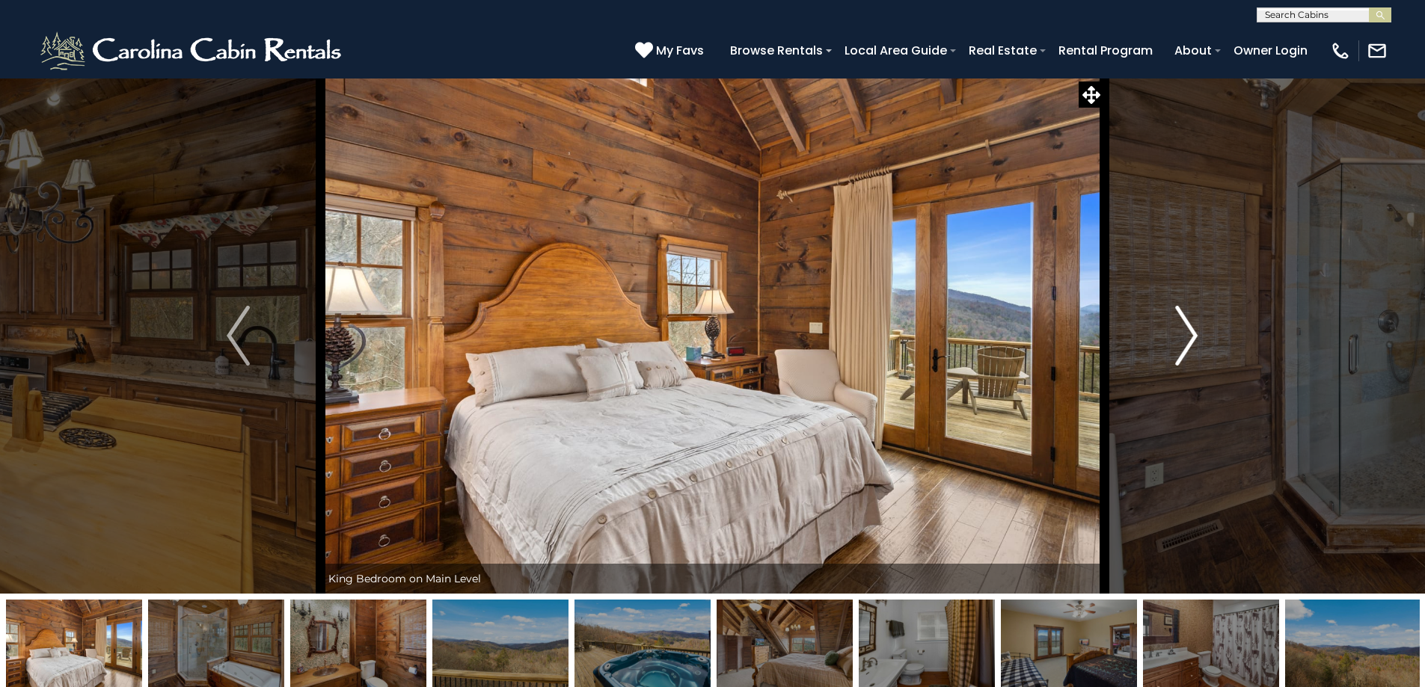
click at [1189, 326] on img "Next" at bounding box center [1186, 336] width 22 height 60
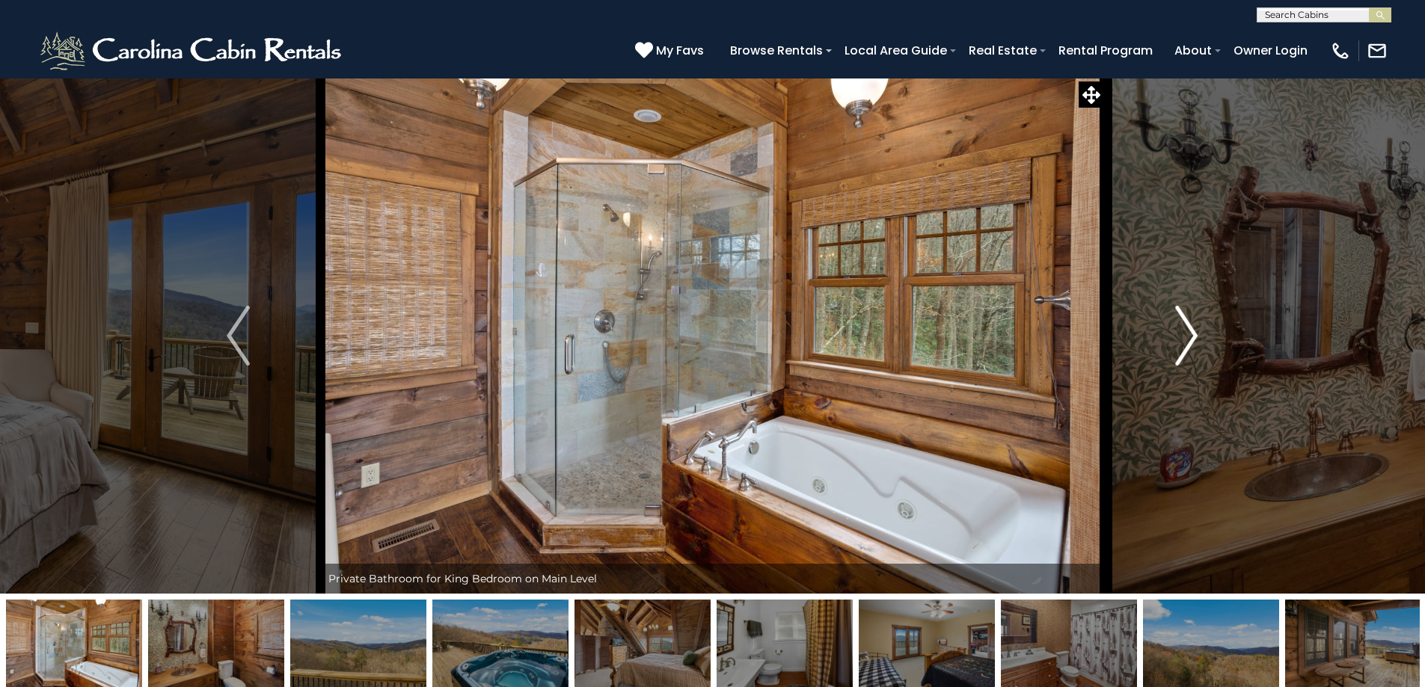
click at [1191, 326] on img "Next" at bounding box center [1186, 336] width 22 height 60
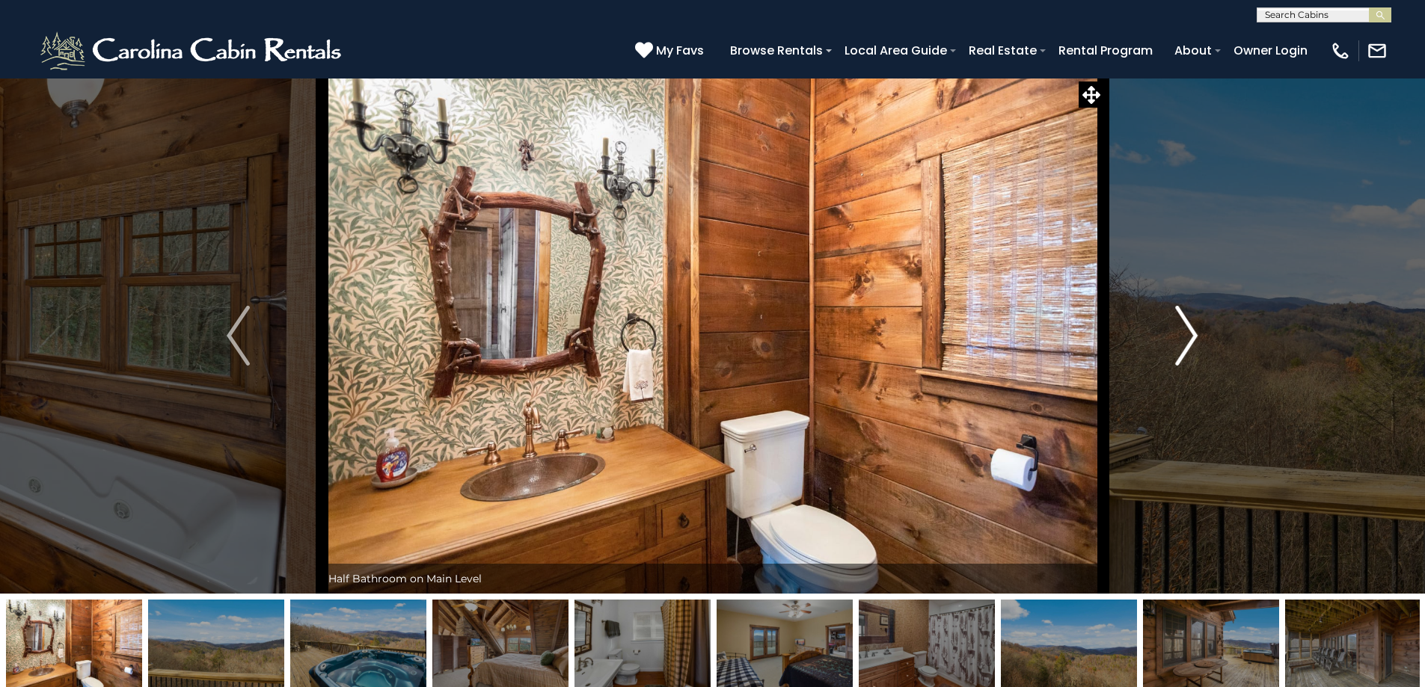
click at [1191, 326] on img "Next" at bounding box center [1186, 336] width 22 height 60
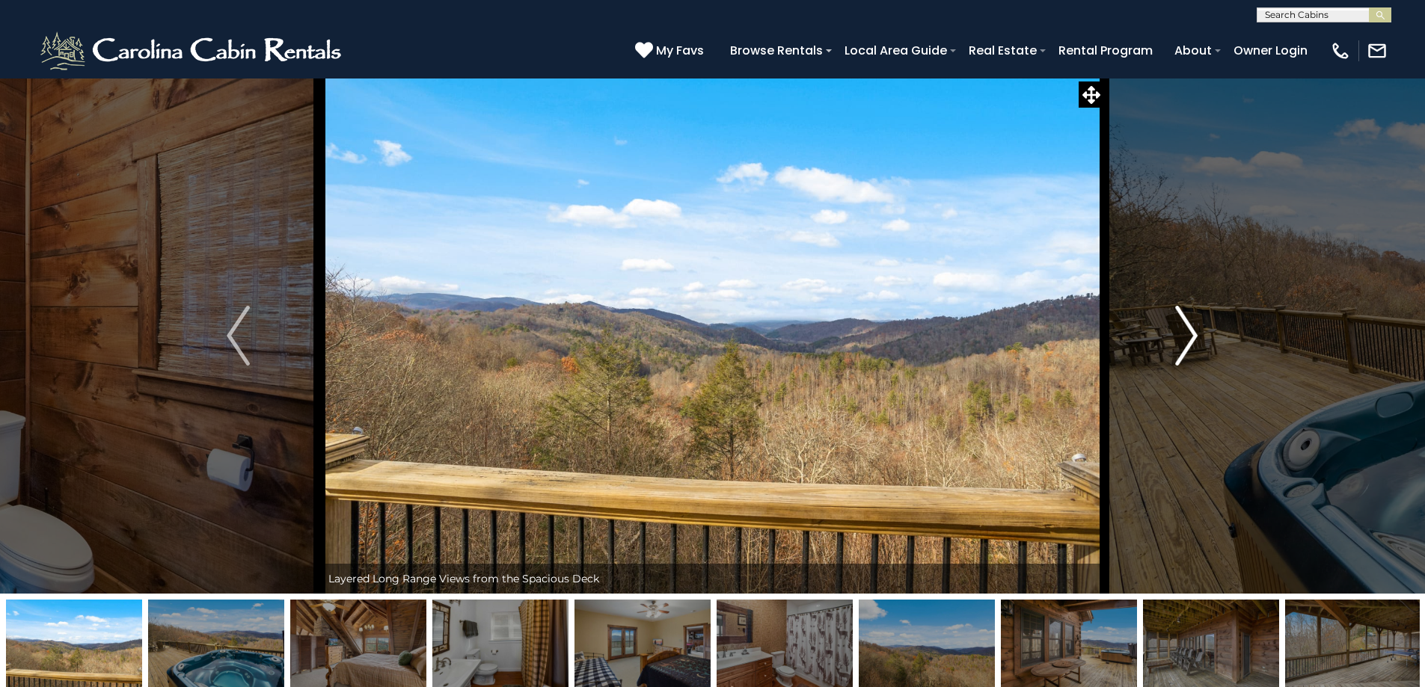
click at [1191, 326] on img "Next" at bounding box center [1186, 336] width 22 height 60
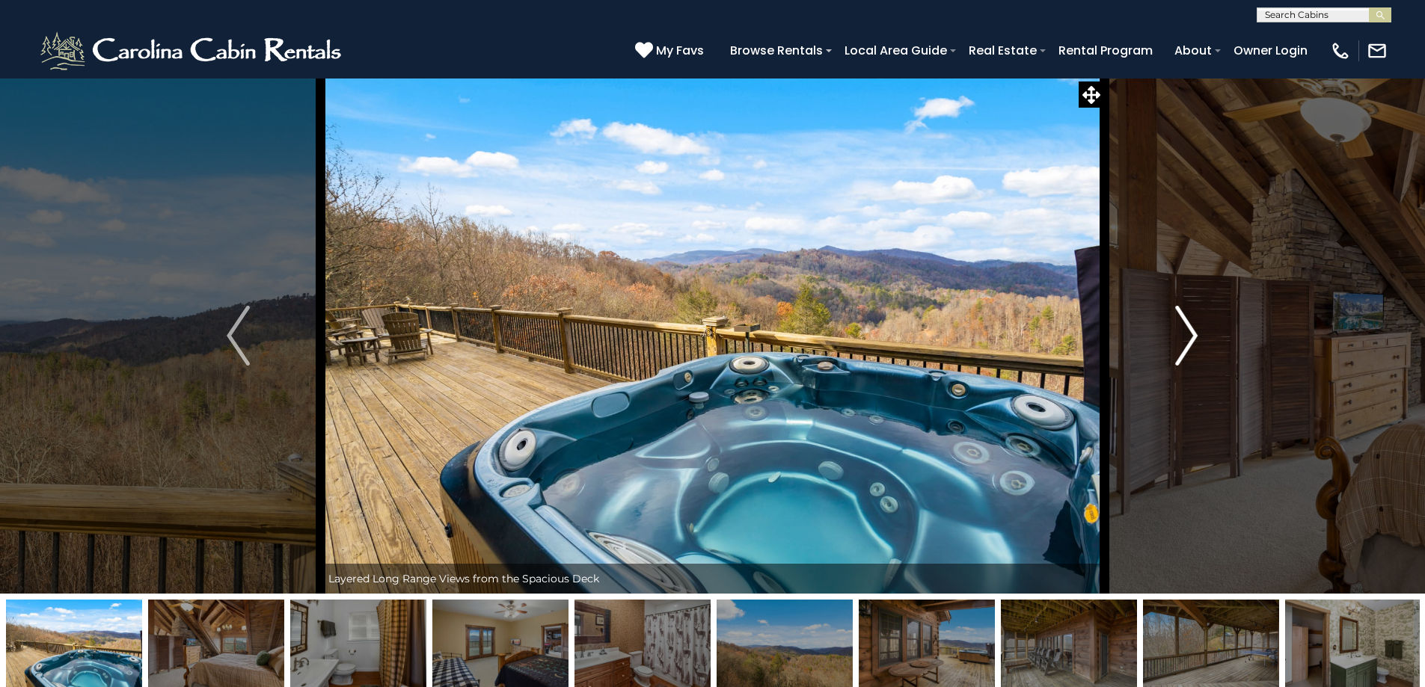
click at [1191, 326] on img "Next" at bounding box center [1186, 336] width 22 height 60
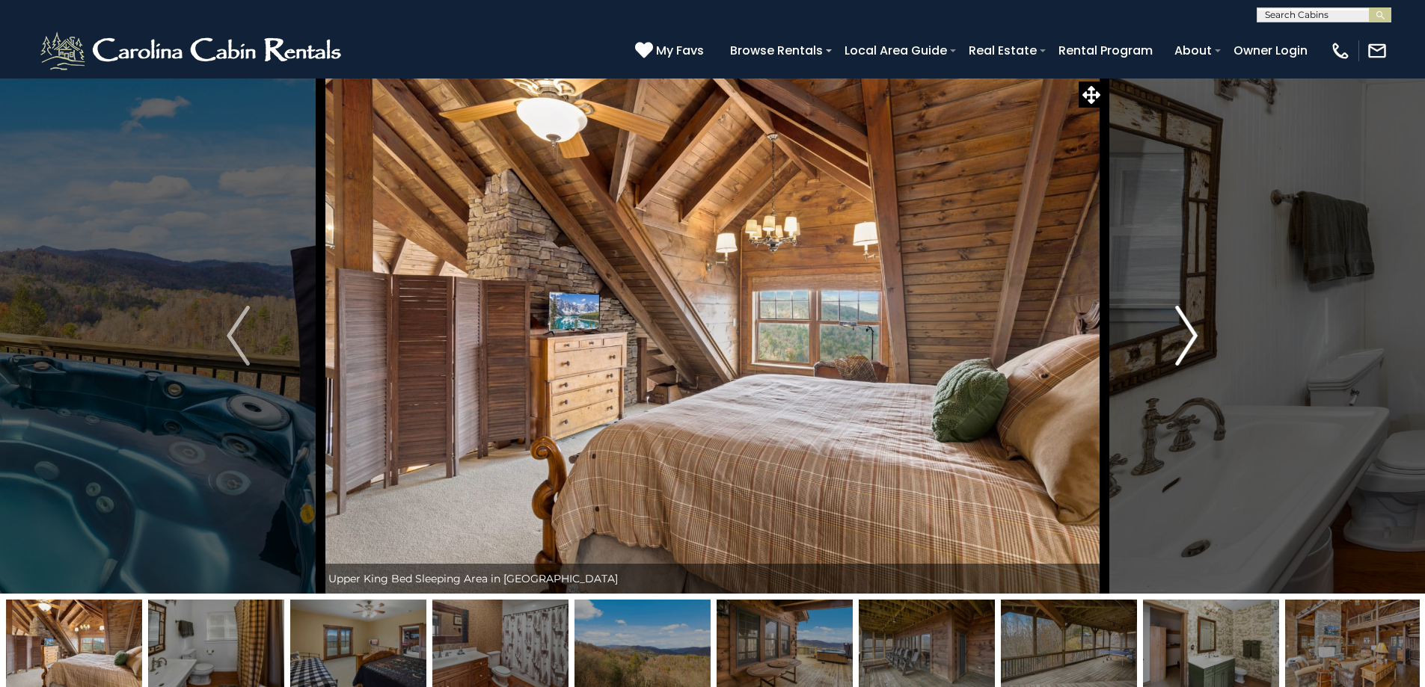
click at [1191, 326] on img "Next" at bounding box center [1186, 336] width 22 height 60
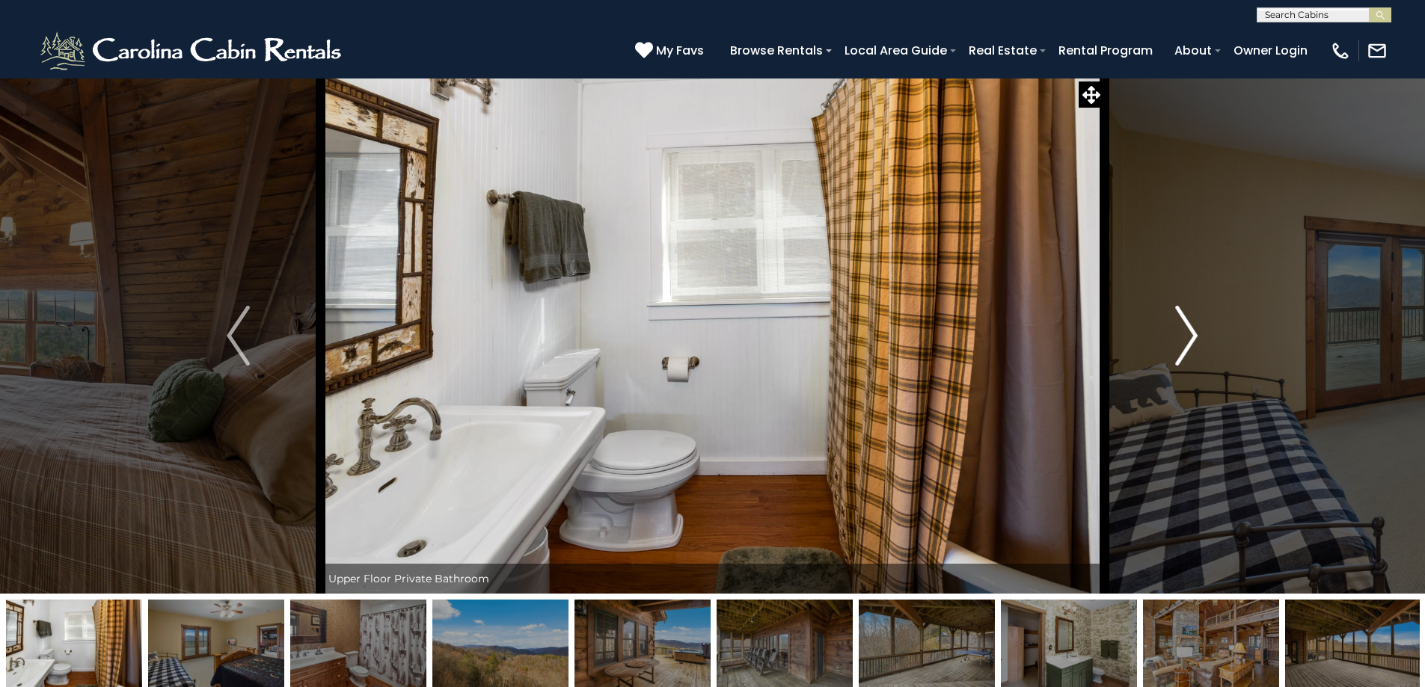
click at [1191, 326] on img "Next" at bounding box center [1186, 336] width 22 height 60
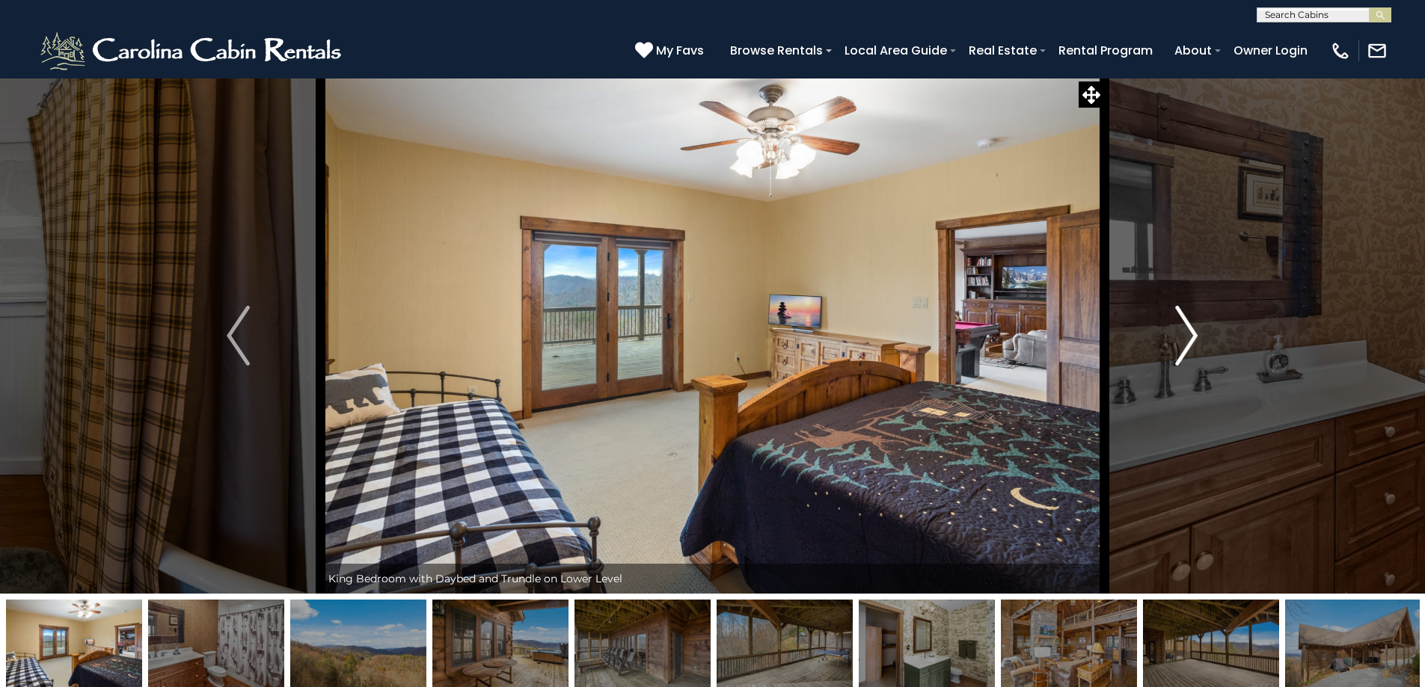
click at [1191, 326] on img "Next" at bounding box center [1186, 336] width 22 height 60
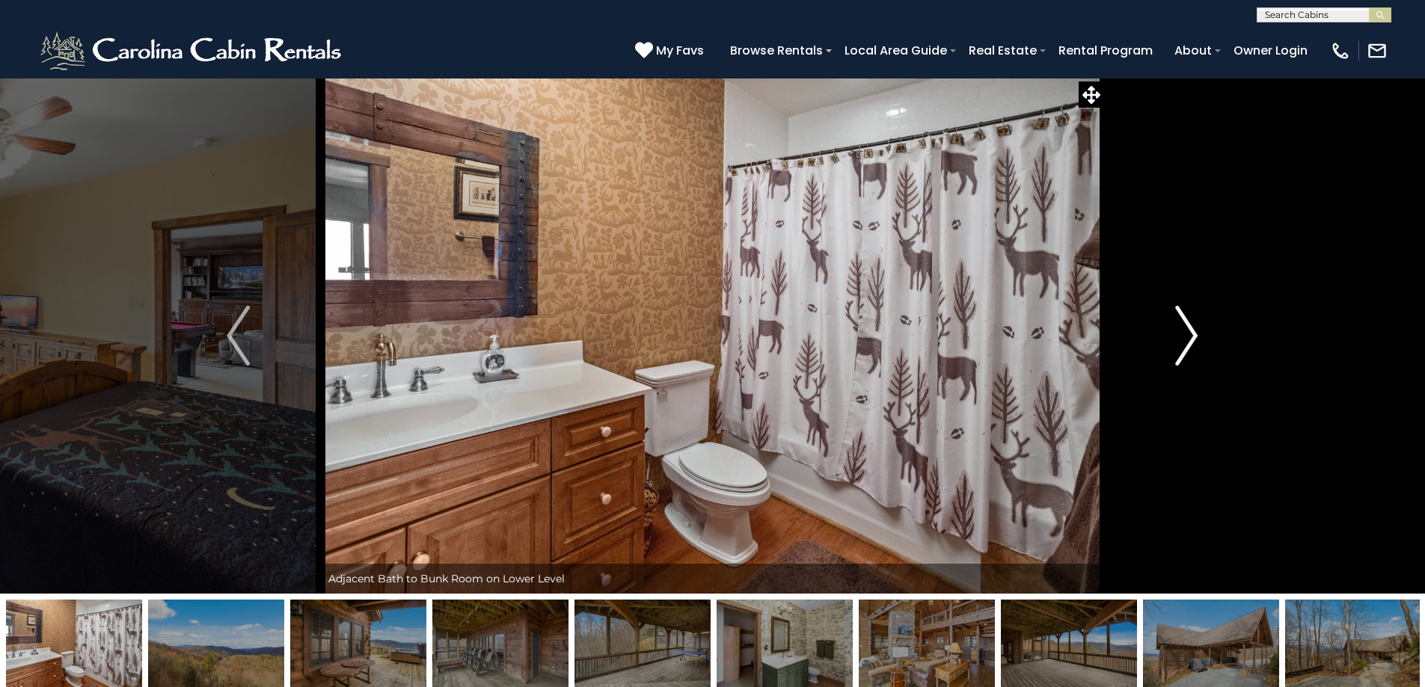
click at [1191, 326] on img "Next" at bounding box center [1186, 336] width 22 height 60
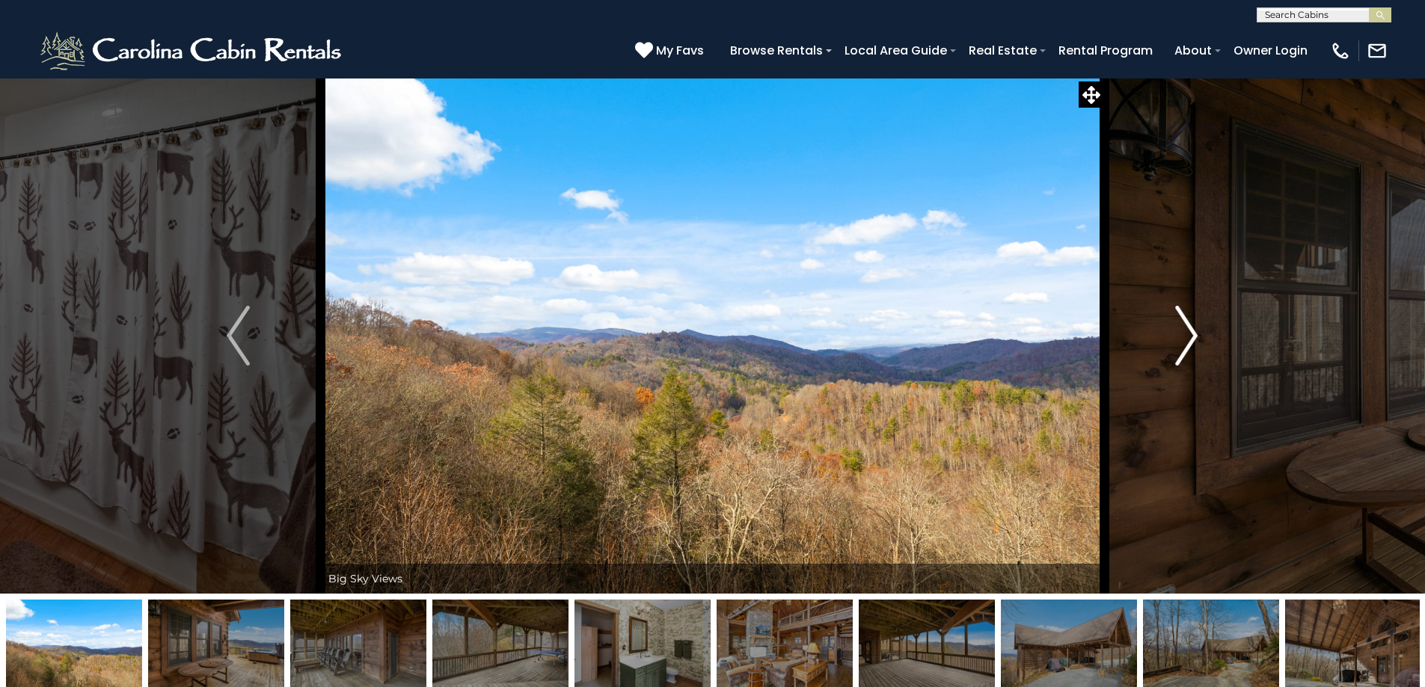
click at [1191, 326] on img "Next" at bounding box center [1186, 336] width 22 height 60
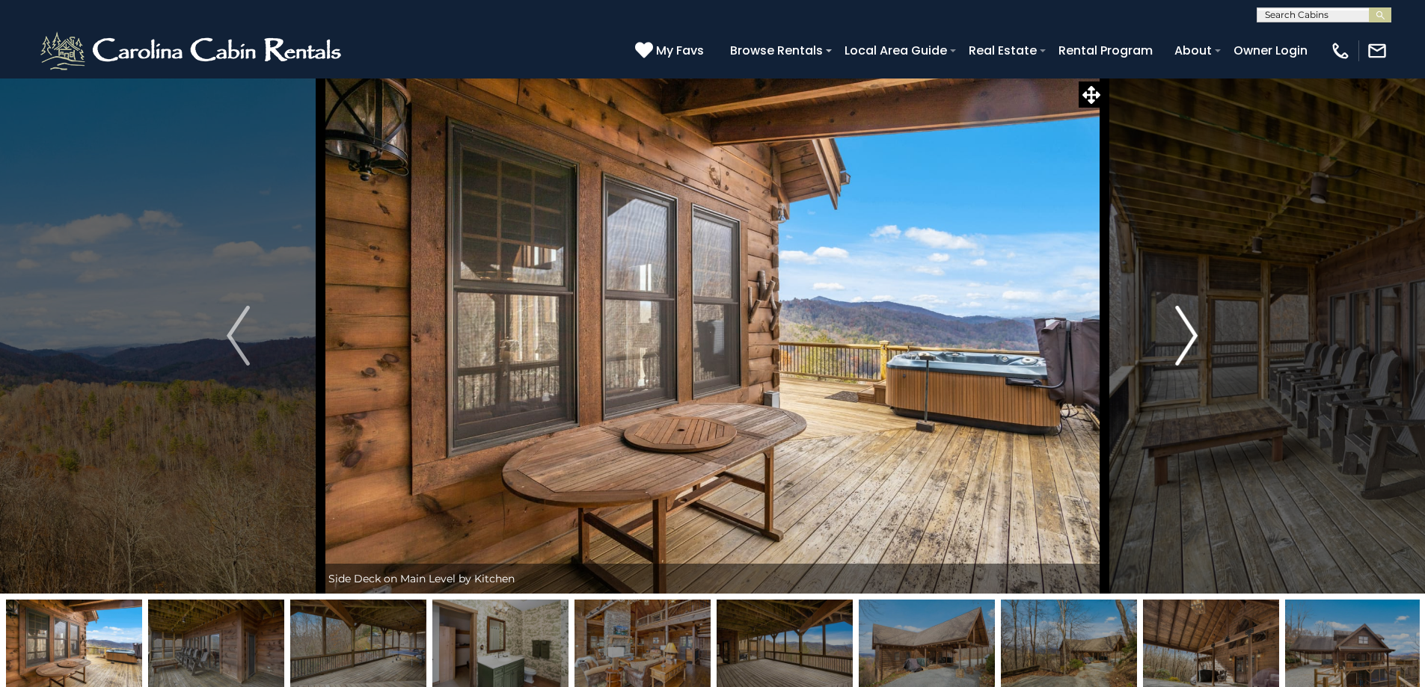
click at [1191, 326] on img "Next" at bounding box center [1186, 336] width 22 height 60
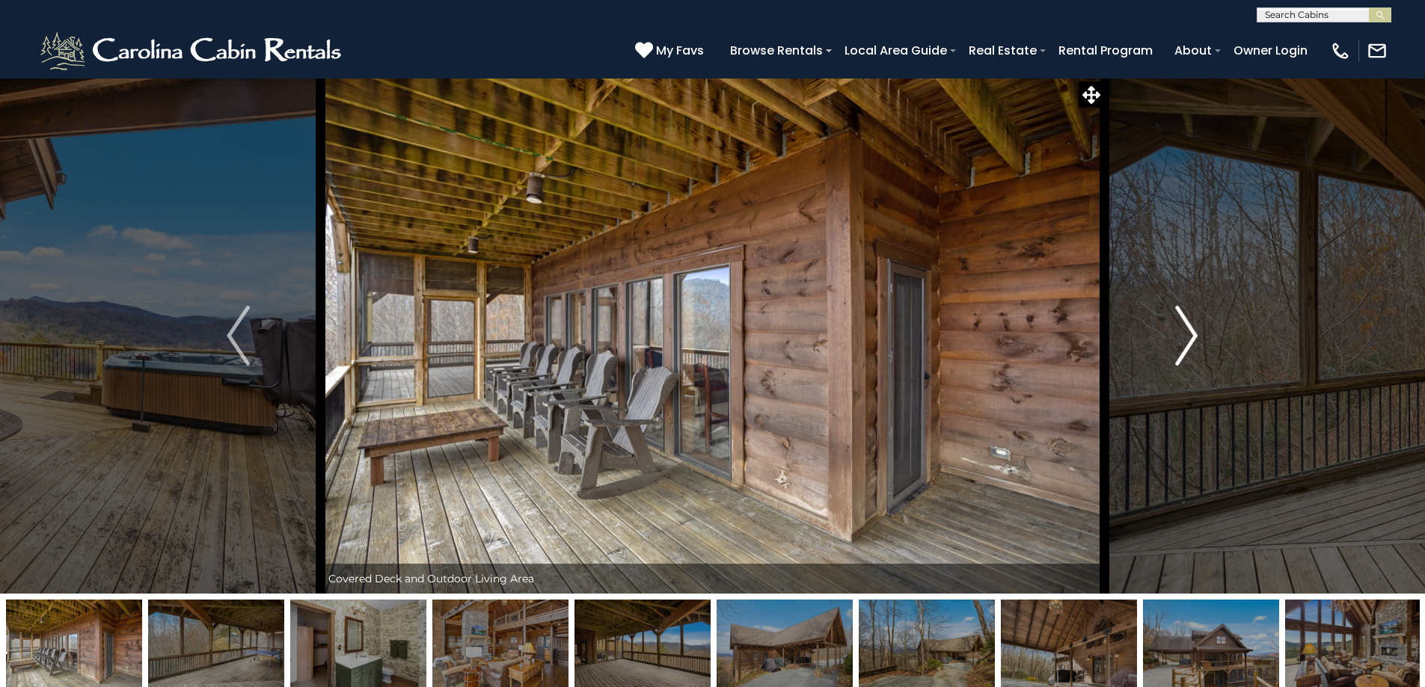
click at [1191, 326] on img "Next" at bounding box center [1186, 336] width 22 height 60
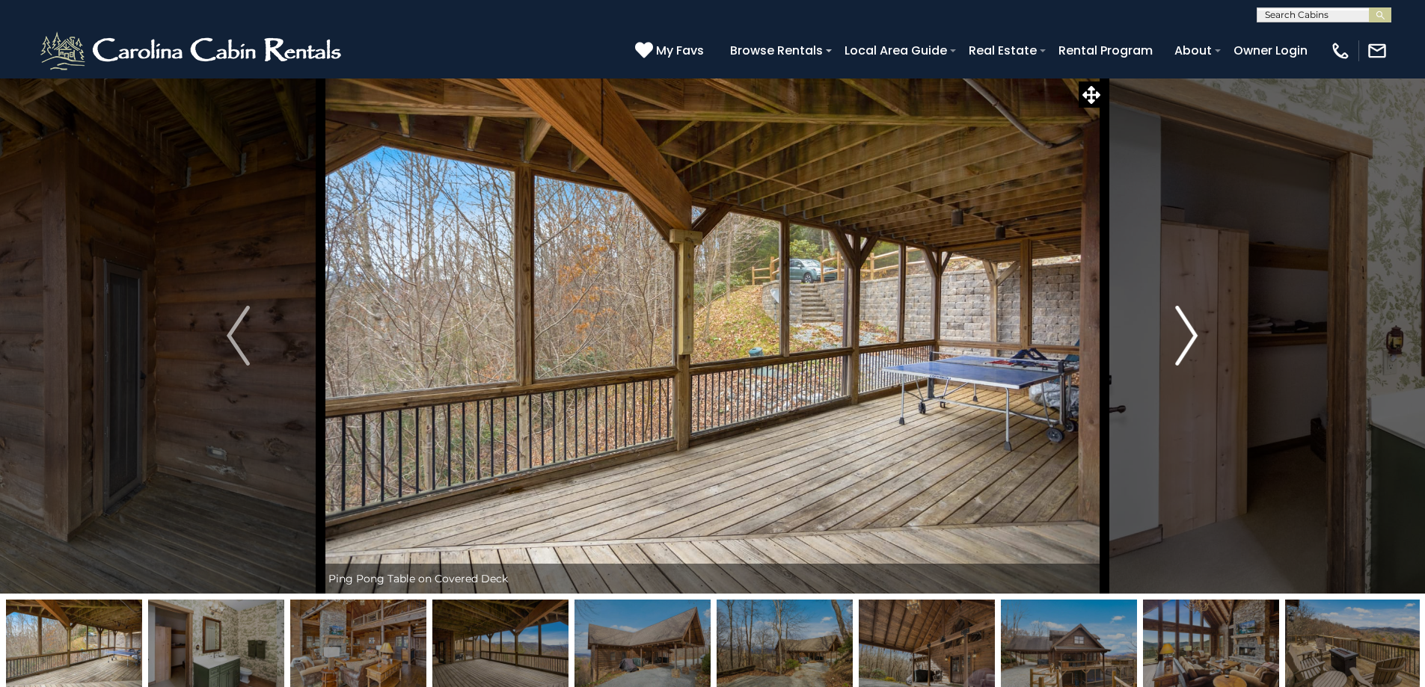
click at [1191, 326] on img "Next" at bounding box center [1186, 336] width 22 height 60
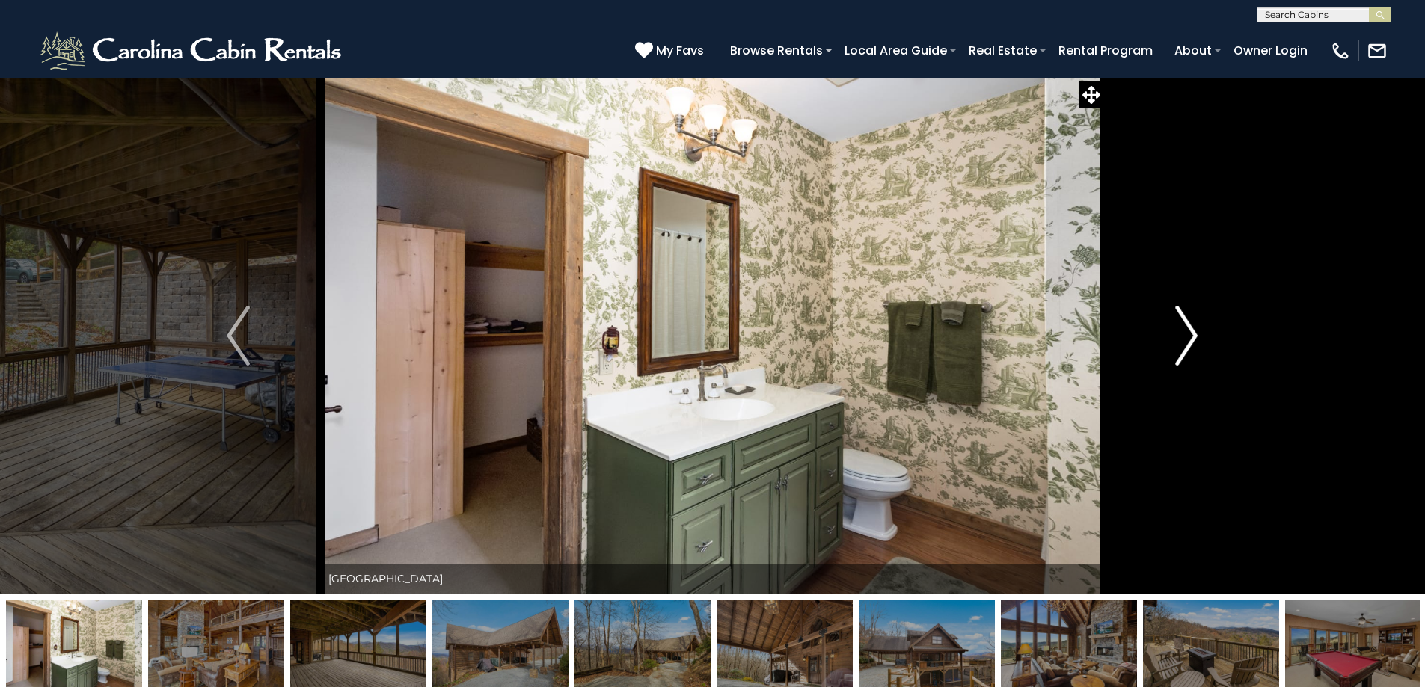
click at [1191, 326] on img "Next" at bounding box center [1186, 336] width 22 height 60
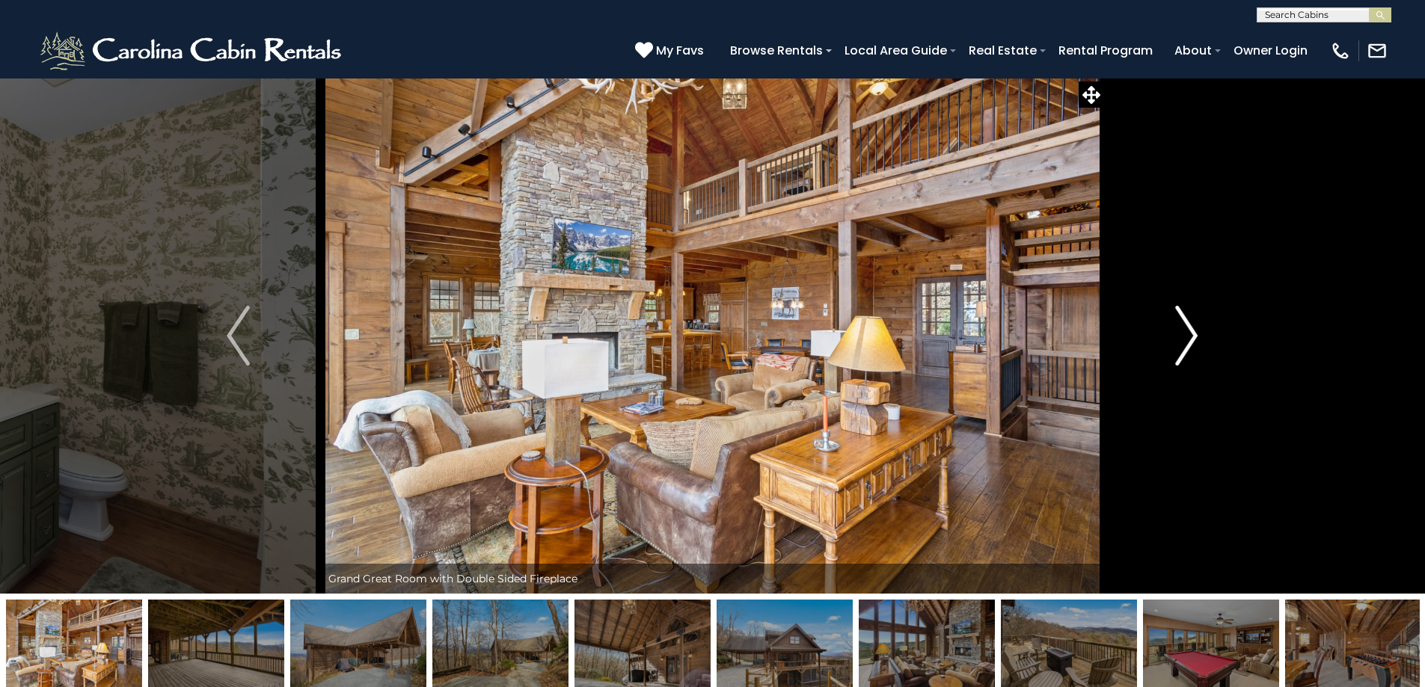
click at [1191, 327] on img "Next" at bounding box center [1186, 336] width 22 height 60
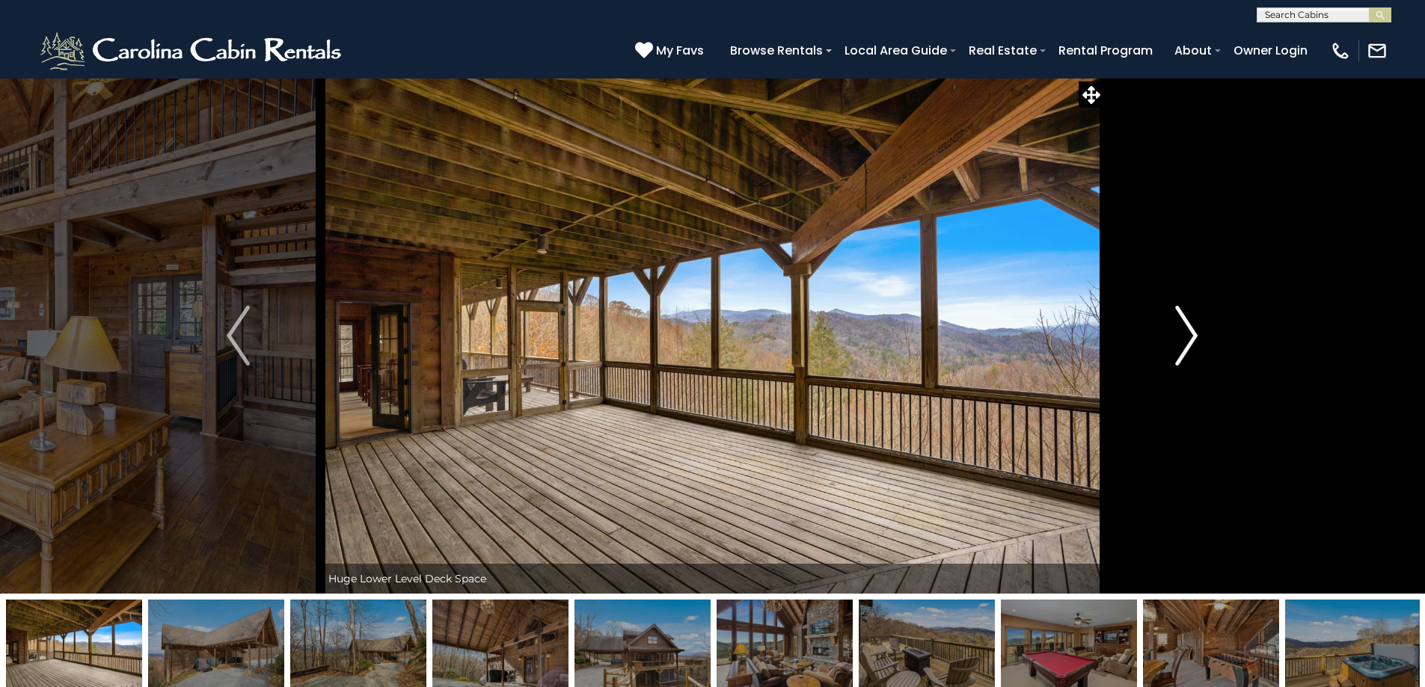
click at [1188, 328] on img "Next" at bounding box center [1186, 336] width 22 height 60
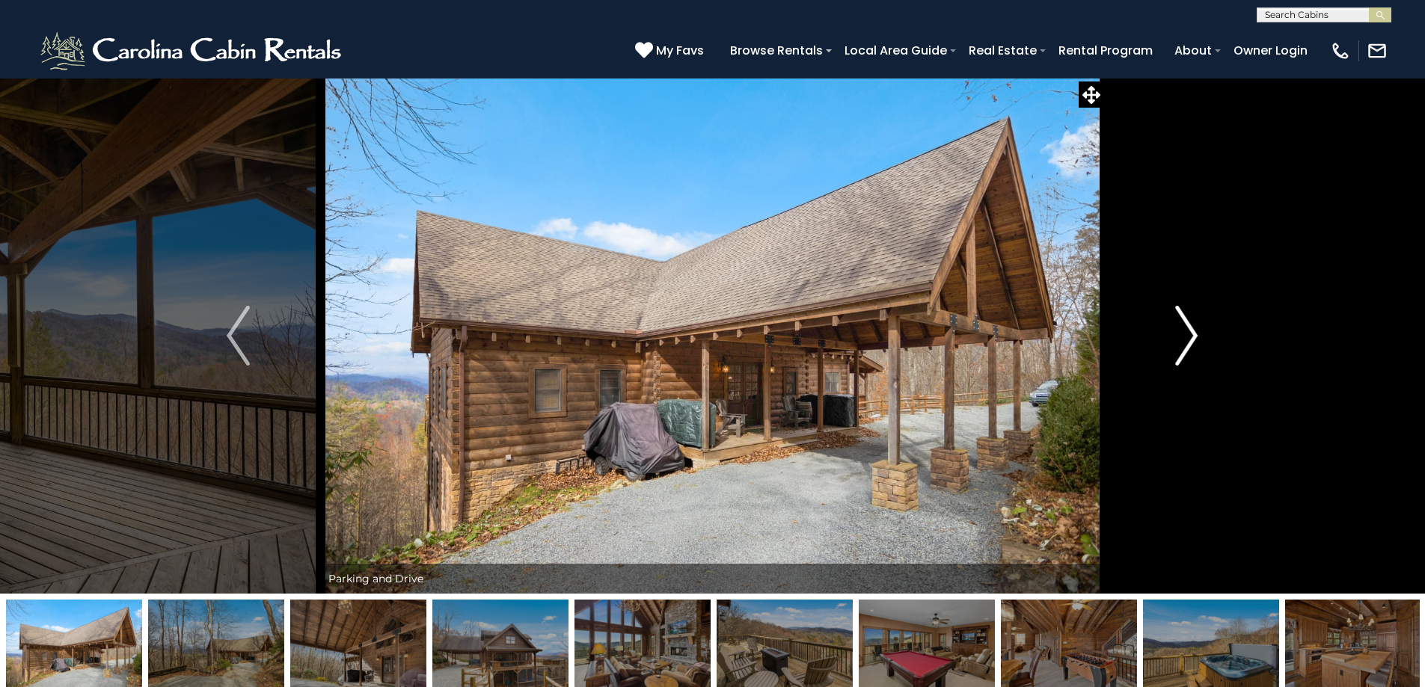
click at [1188, 328] on img "Next" at bounding box center [1186, 336] width 22 height 60
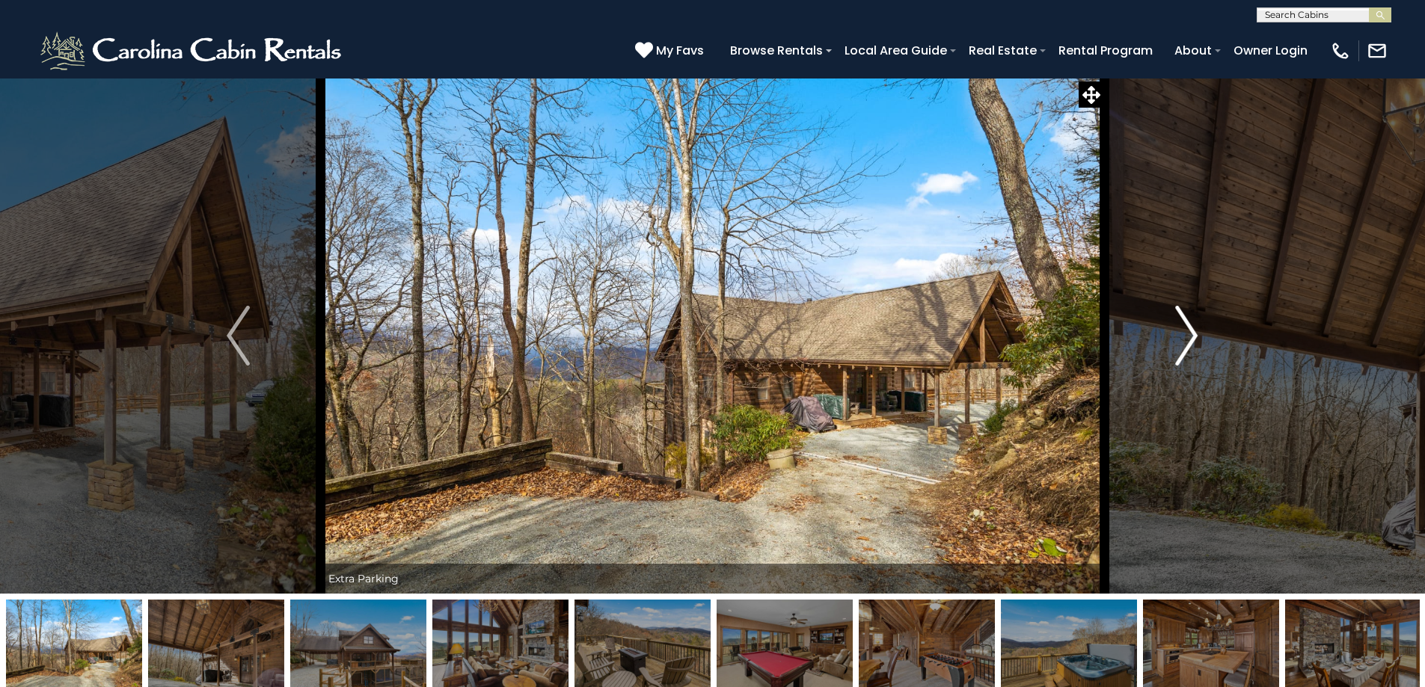
click at [1188, 328] on img "Next" at bounding box center [1186, 336] width 22 height 60
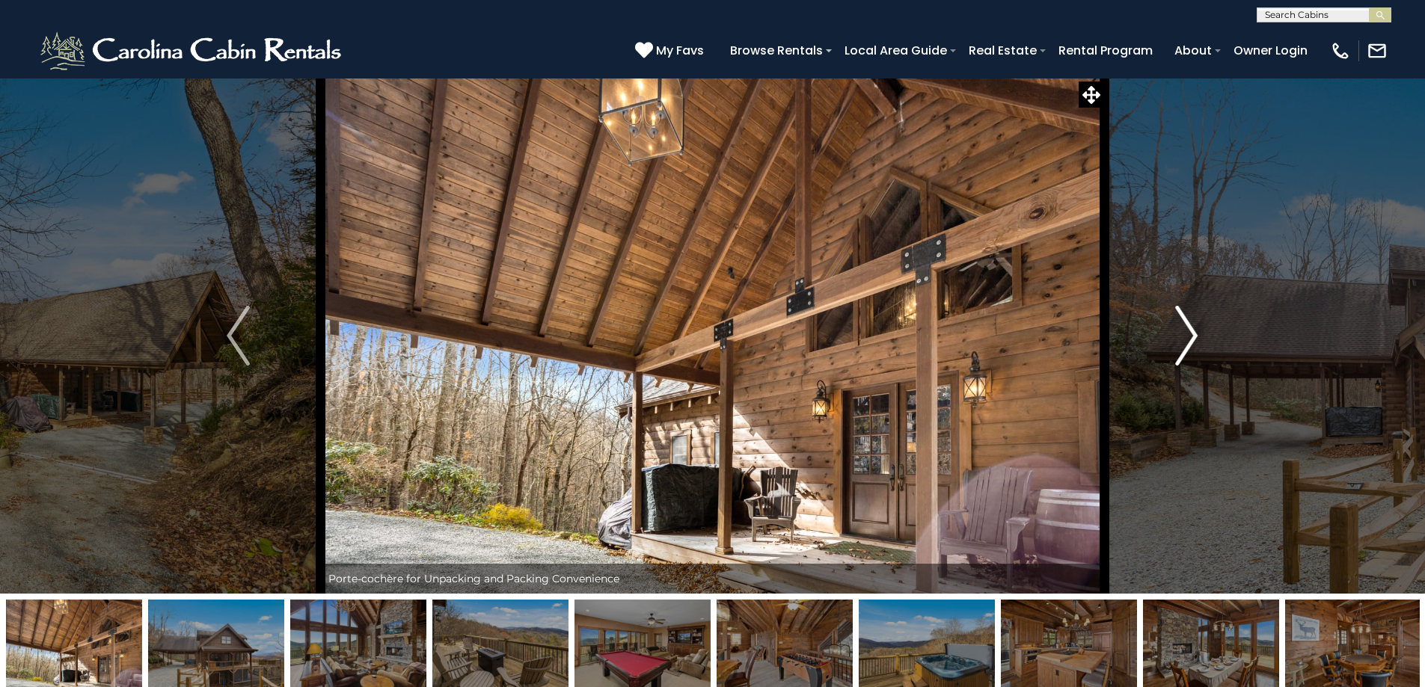
click at [1188, 328] on img "Next" at bounding box center [1186, 336] width 22 height 60
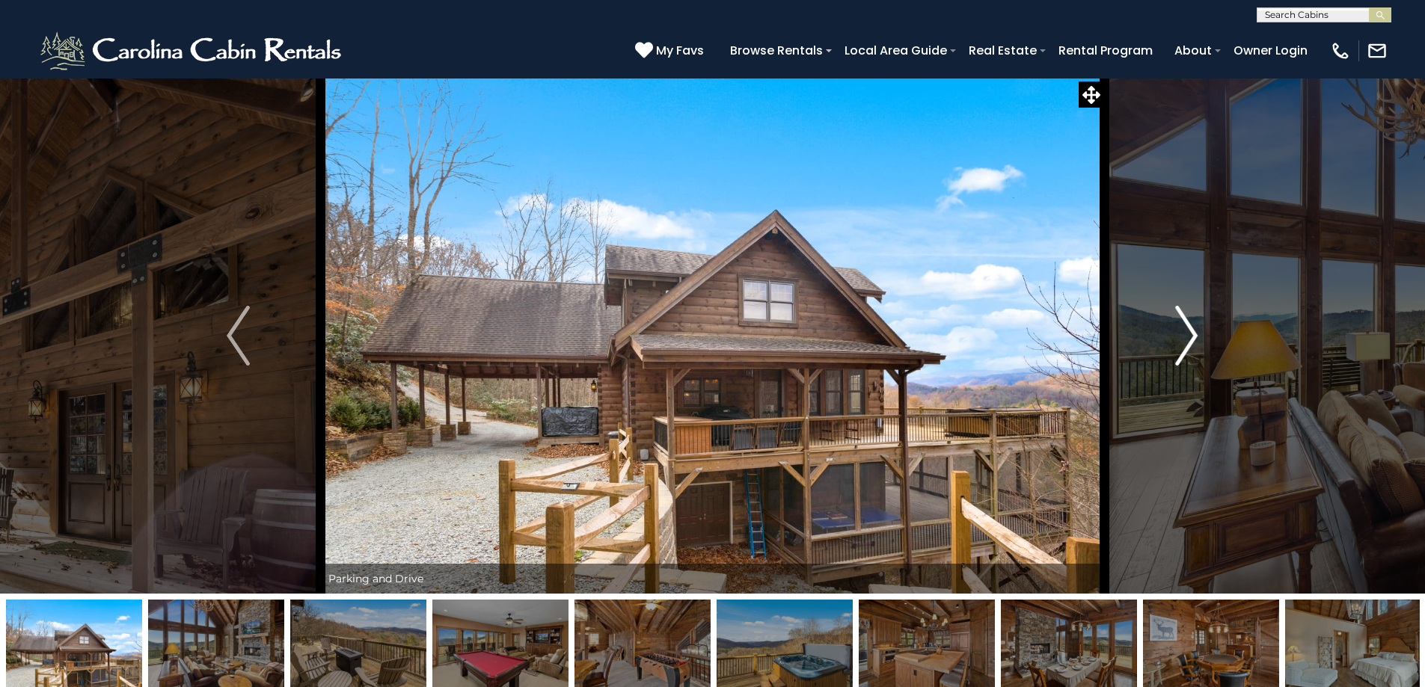
click at [1188, 328] on img "Next" at bounding box center [1186, 336] width 22 height 60
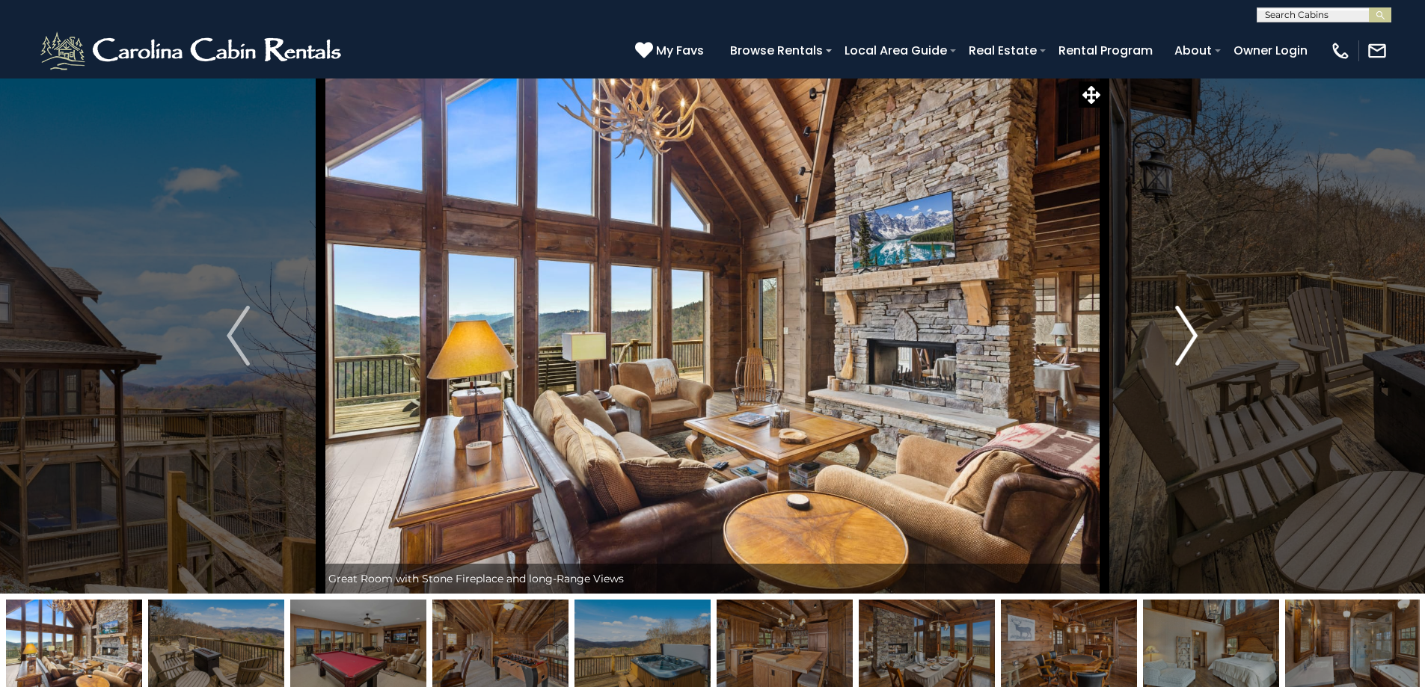
click at [1188, 328] on img "Next" at bounding box center [1186, 336] width 22 height 60
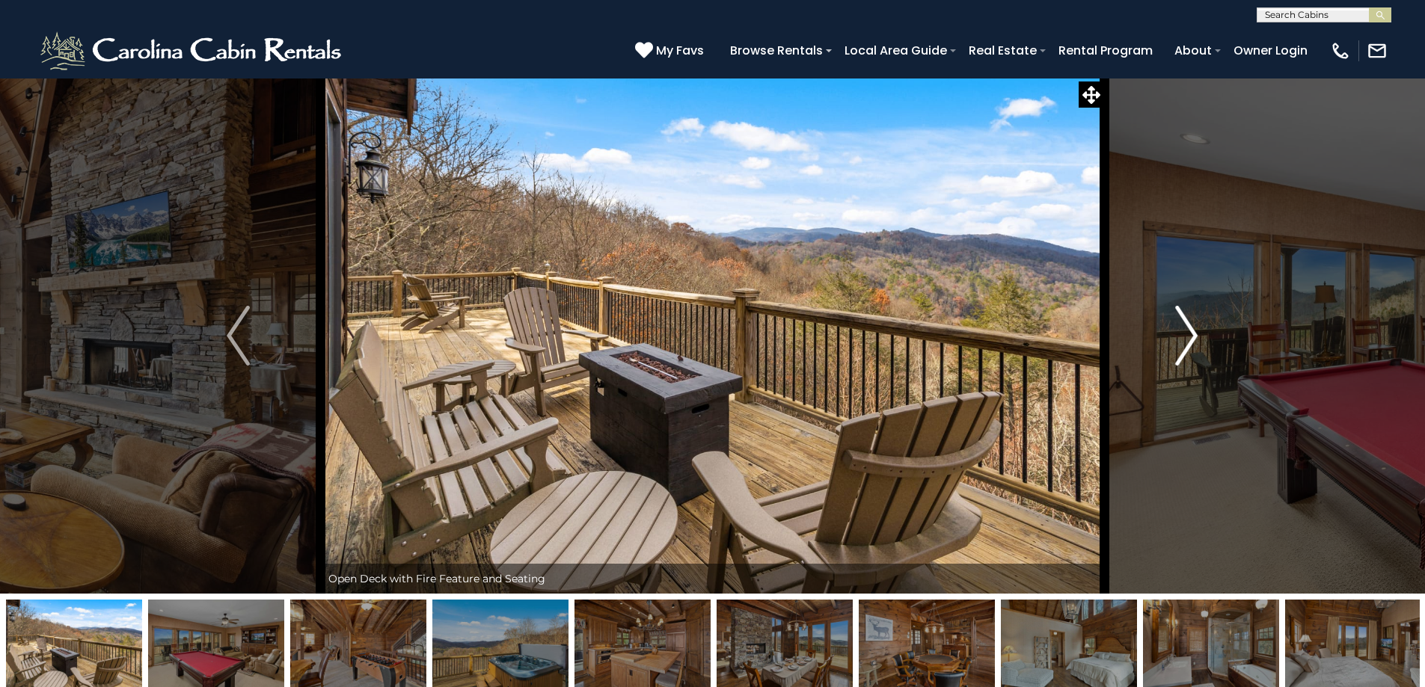
click at [1188, 328] on img "Next" at bounding box center [1186, 336] width 22 height 60
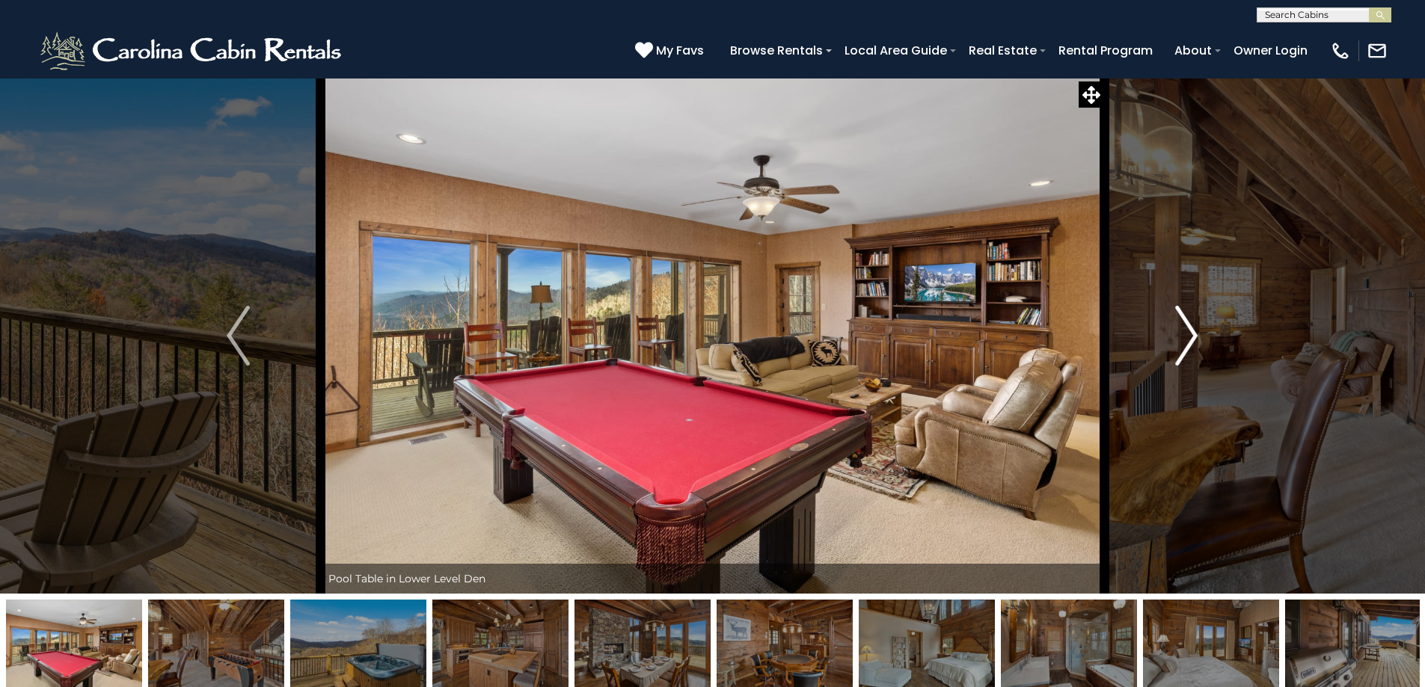
click at [1188, 328] on img "Next" at bounding box center [1186, 336] width 22 height 60
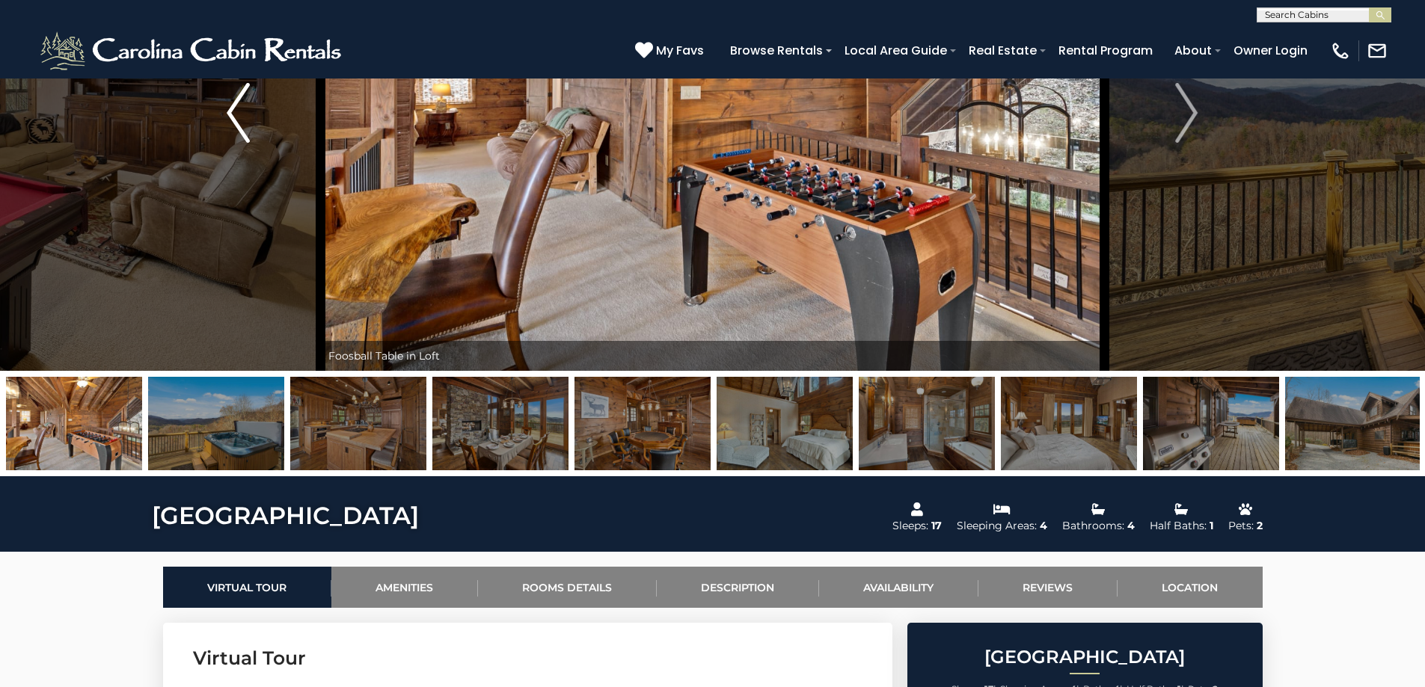
scroll to position [523, 0]
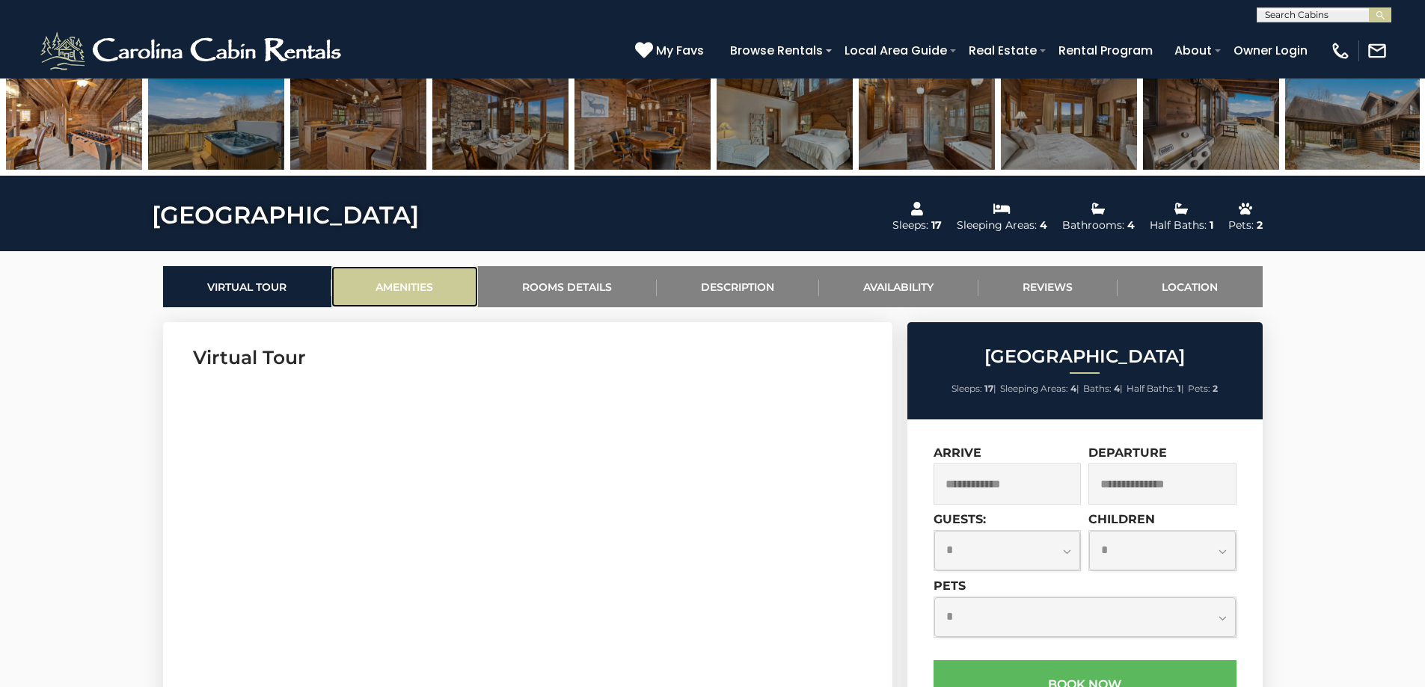
click at [414, 280] on link "Amenities" at bounding box center [404, 286] width 147 height 41
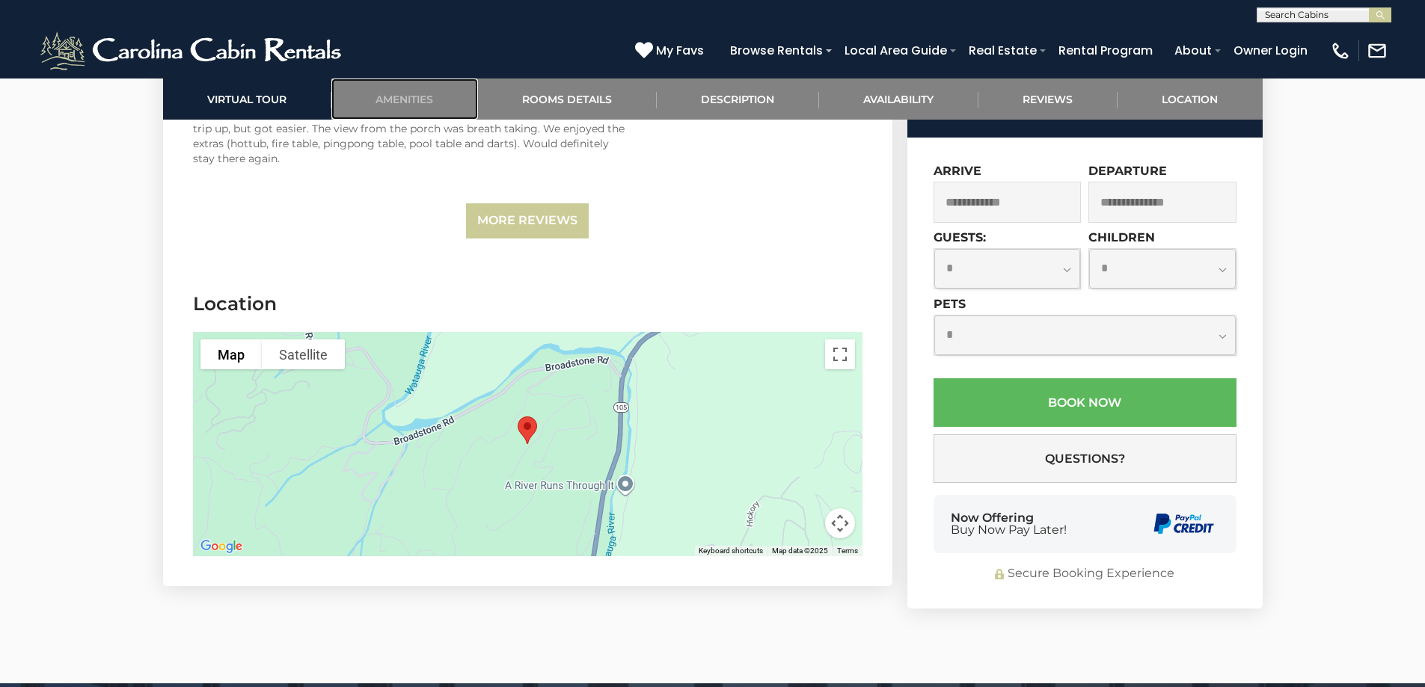
scroll to position [3881, 0]
